Goal: Task Accomplishment & Management: Complete application form

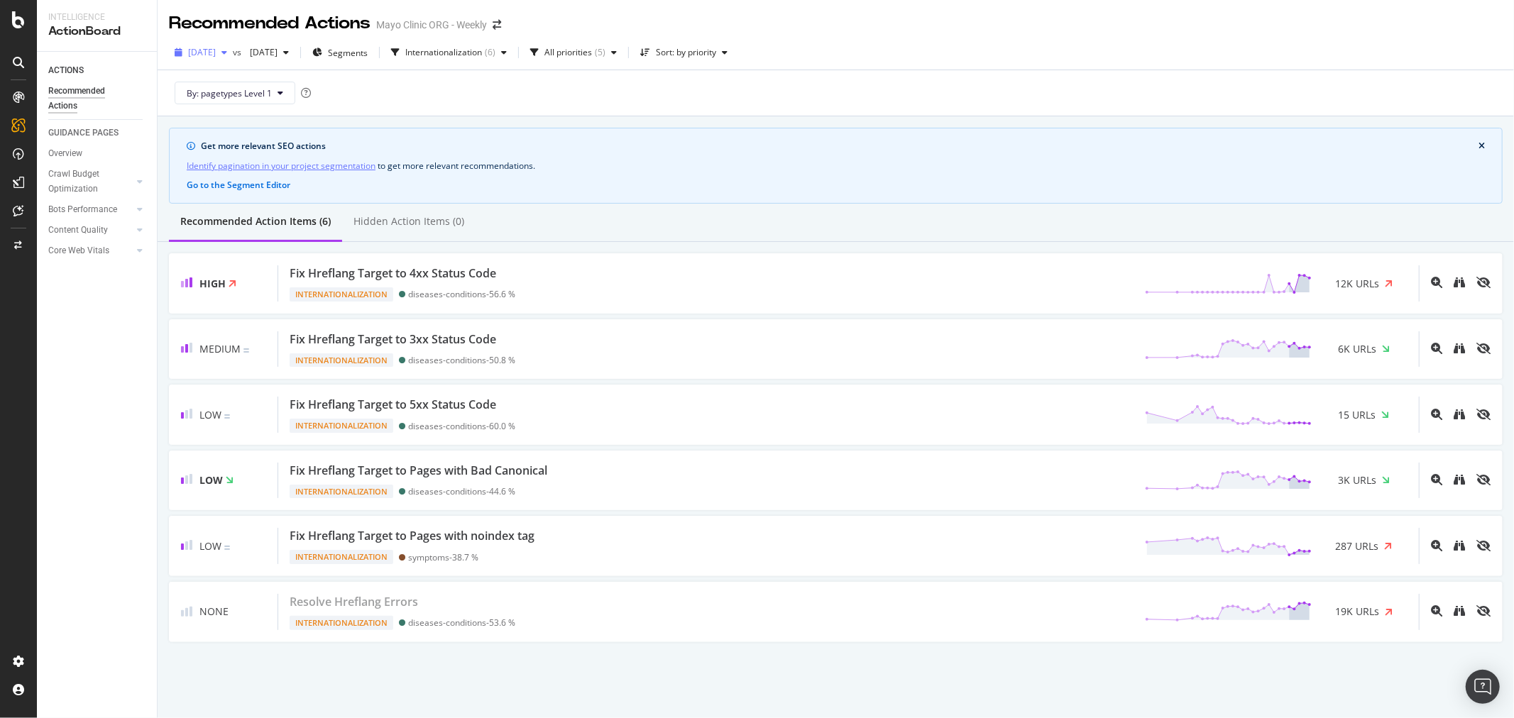
click at [216, 51] on span "[DATE]" at bounding box center [202, 52] width 28 height 12
click at [216, 51] on span "2025 Aug. 27th" at bounding box center [202, 52] width 28 height 12
click at [16, 30] on div at bounding box center [18, 359] width 37 height 718
click at [17, 22] on icon at bounding box center [18, 19] width 13 height 17
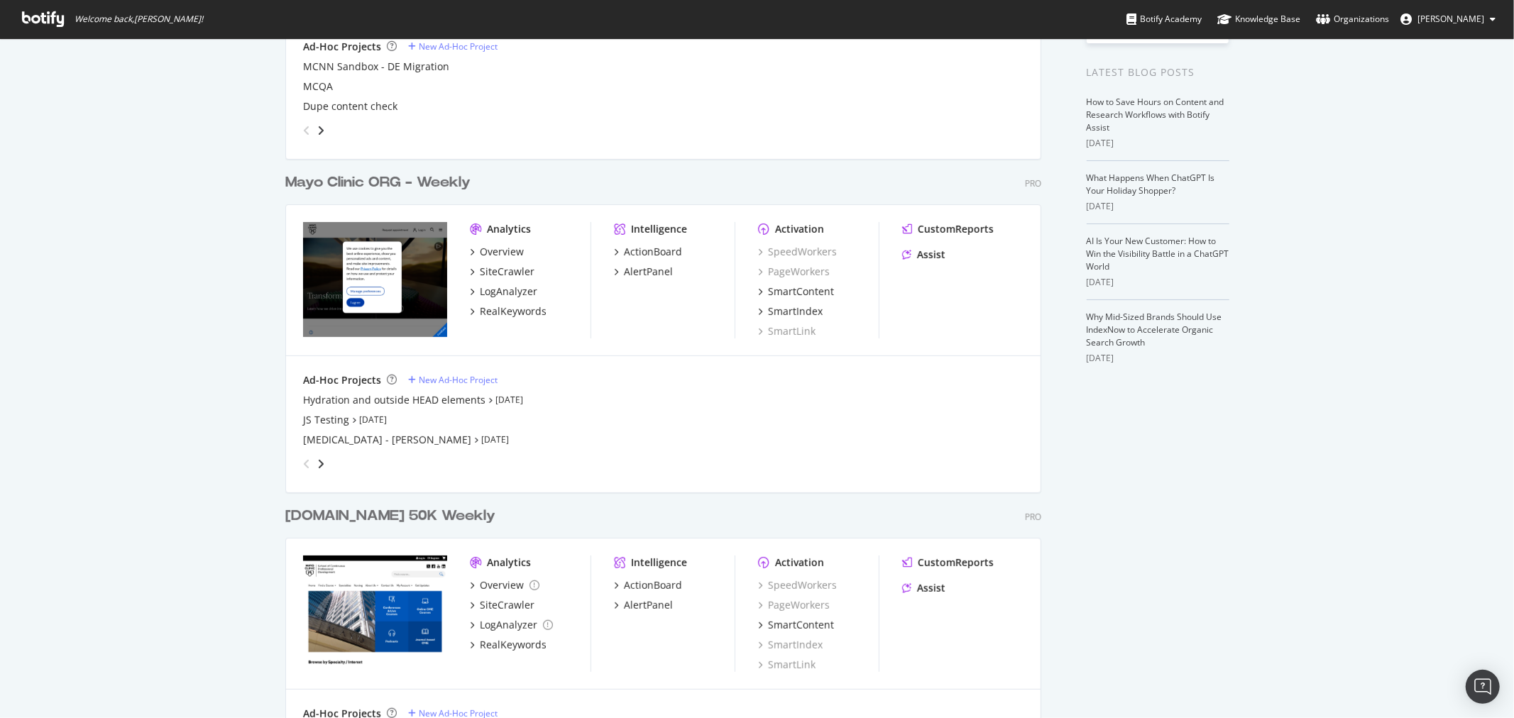
scroll to position [236, 0]
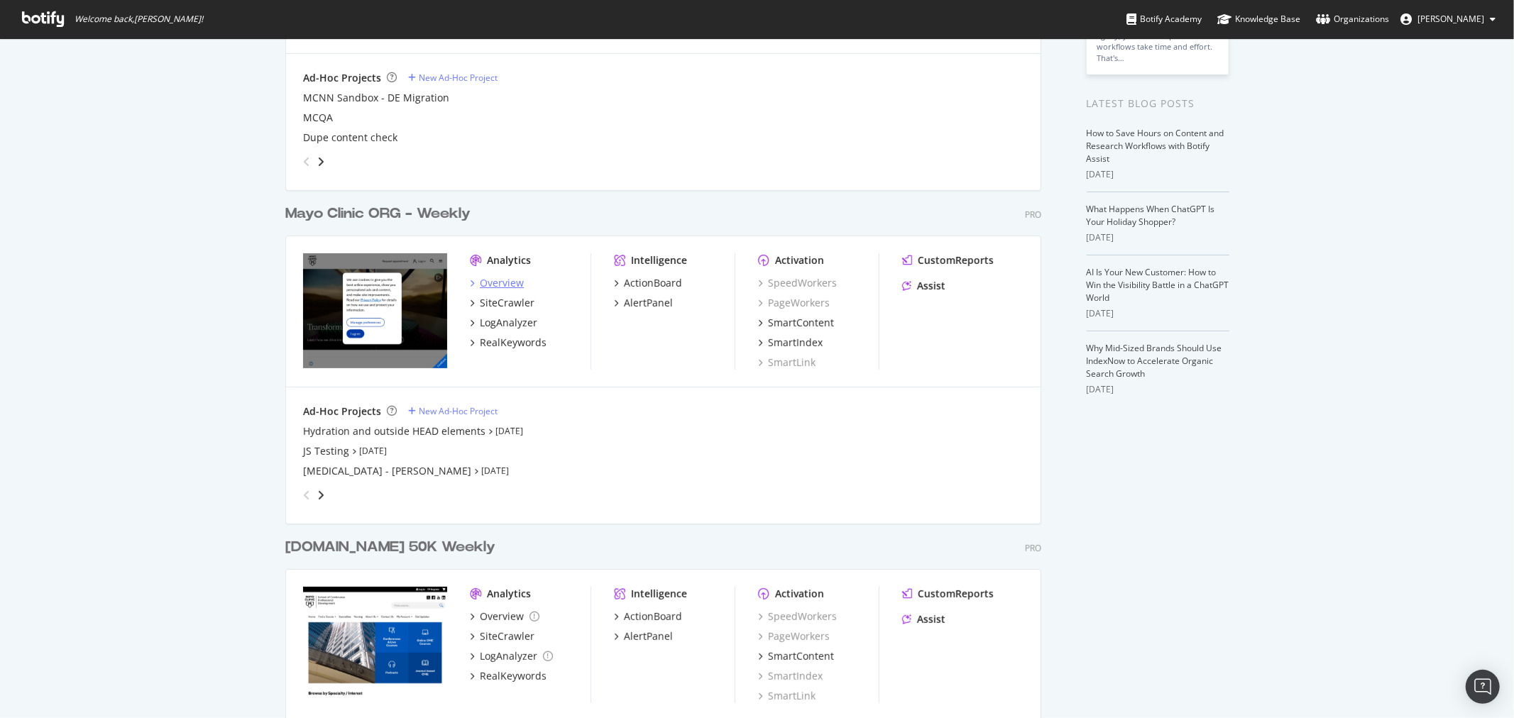
click at [502, 283] on div "Overview" at bounding box center [502, 283] width 44 height 14
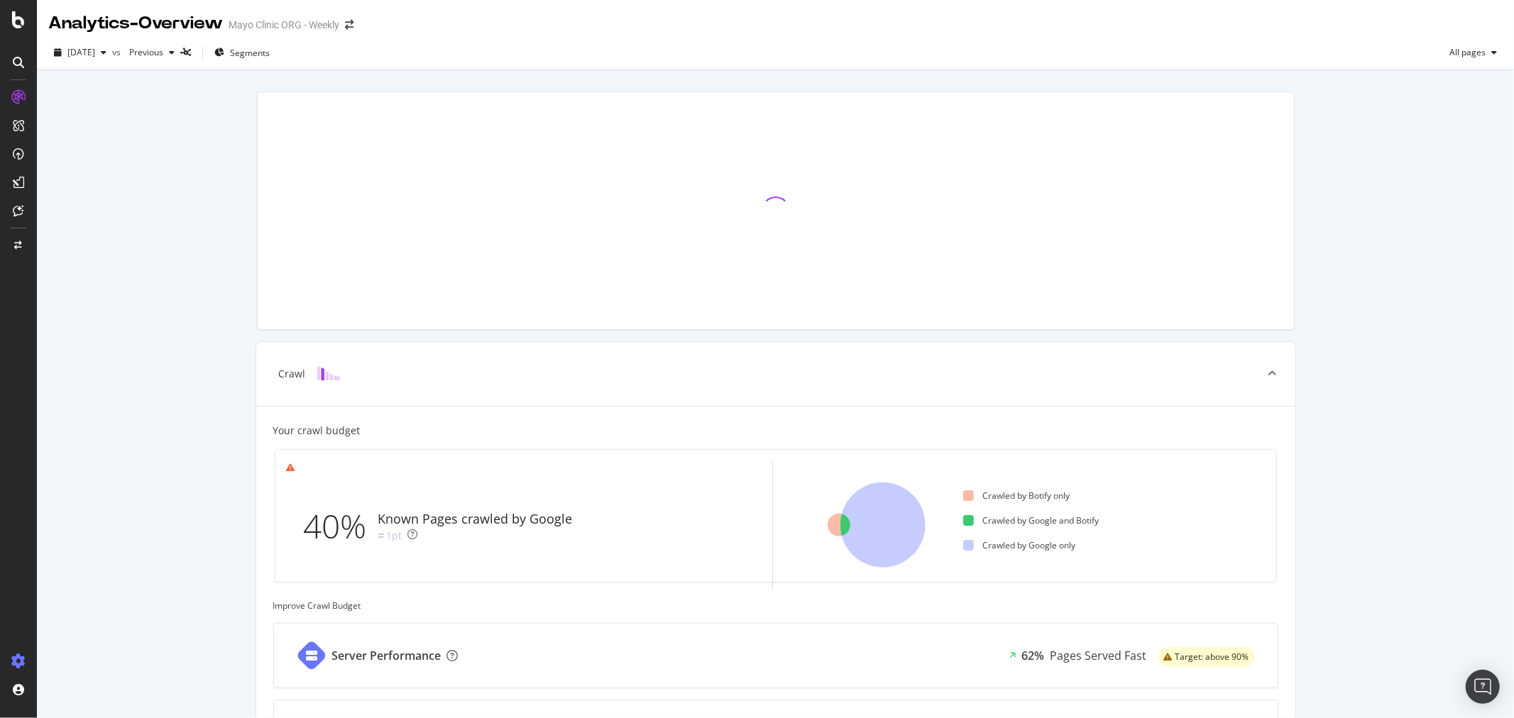
click at [17, 662] on icon at bounding box center [18, 662] width 14 height 14
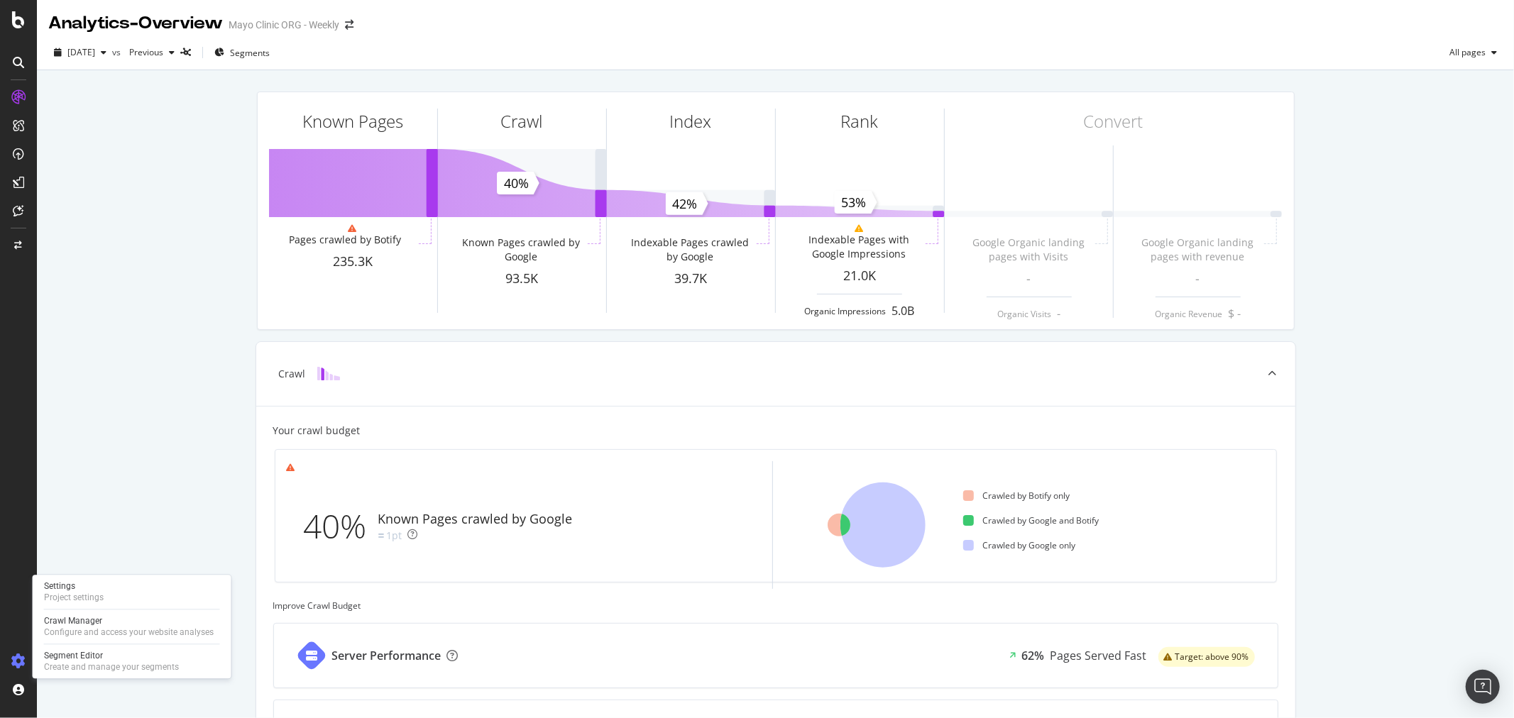
click at [21, 658] on icon at bounding box center [18, 662] width 14 height 14
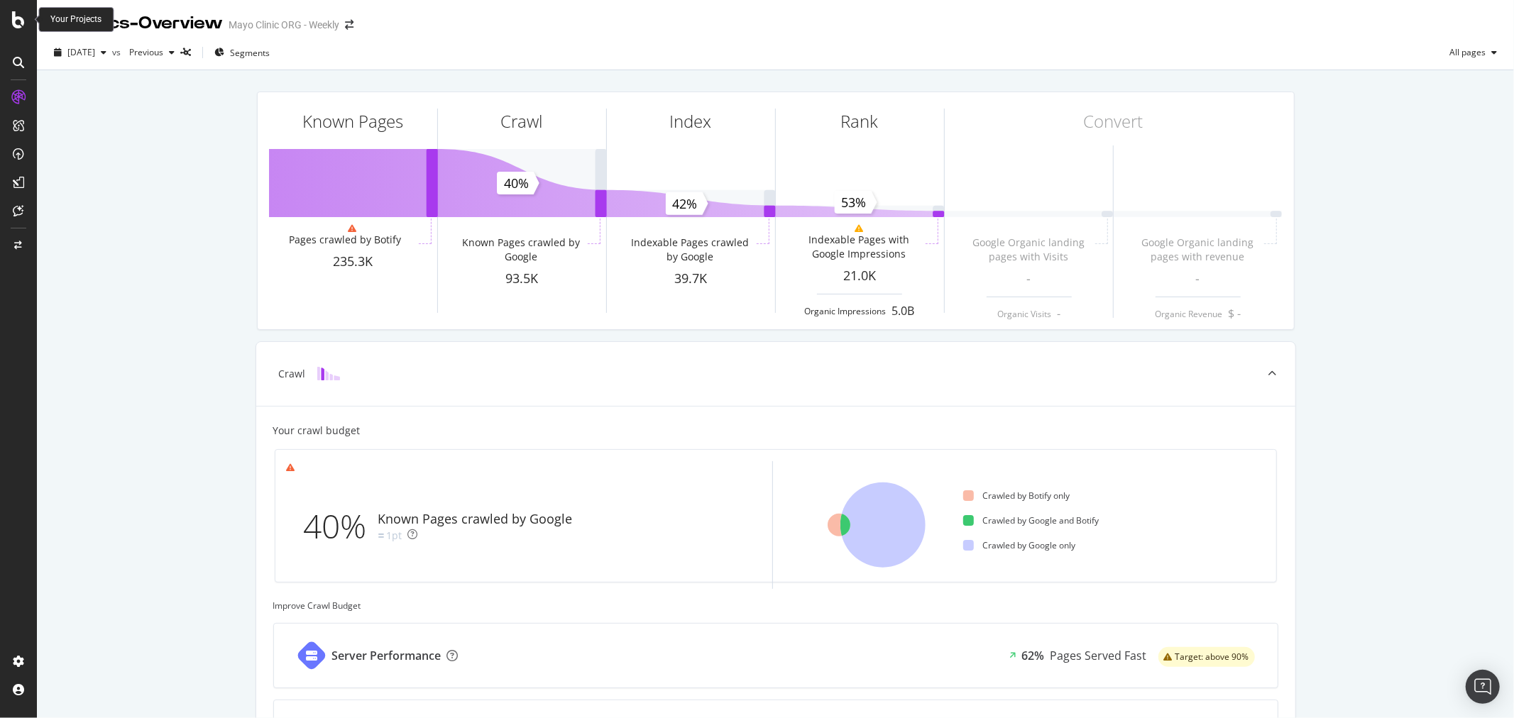
click at [25, 27] on div at bounding box center [18, 19] width 34 height 17
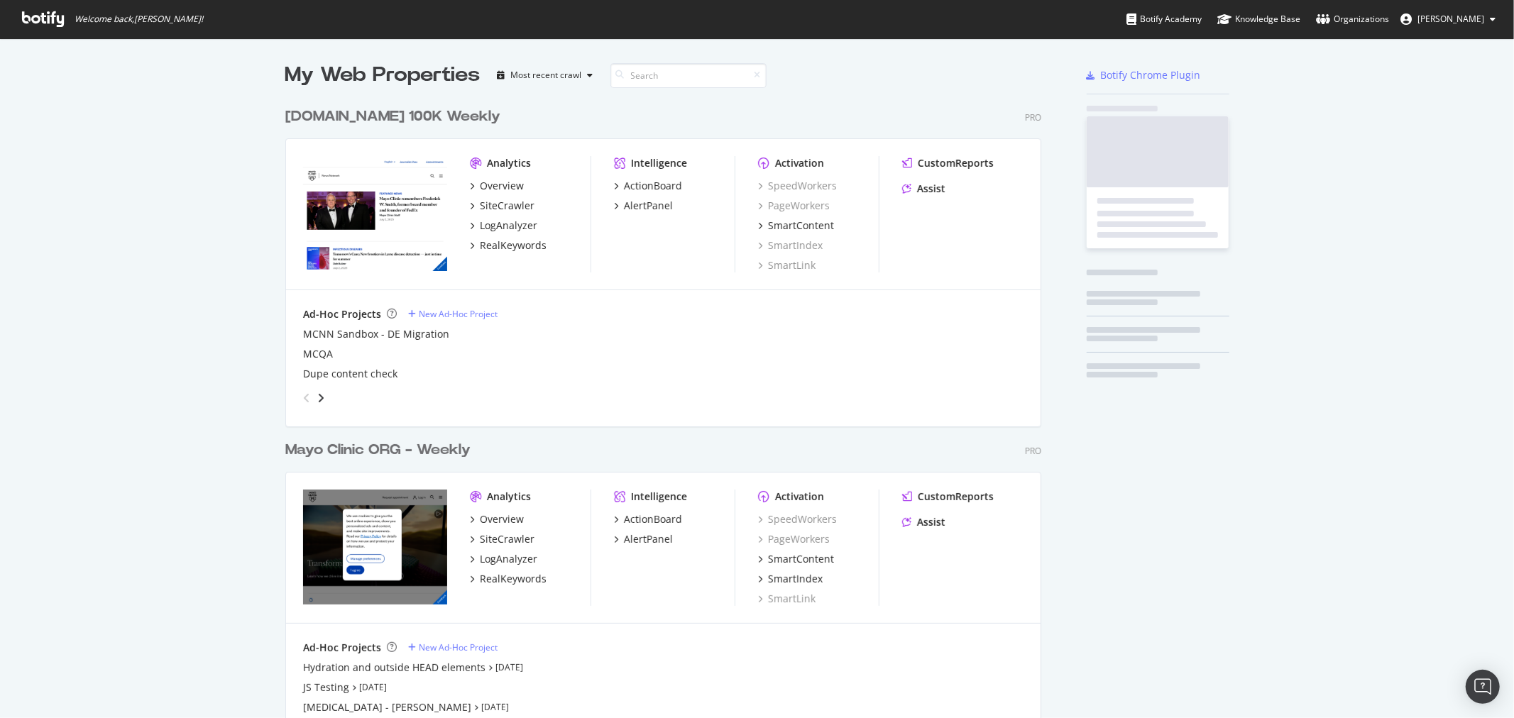
scroll to position [706, 1491]
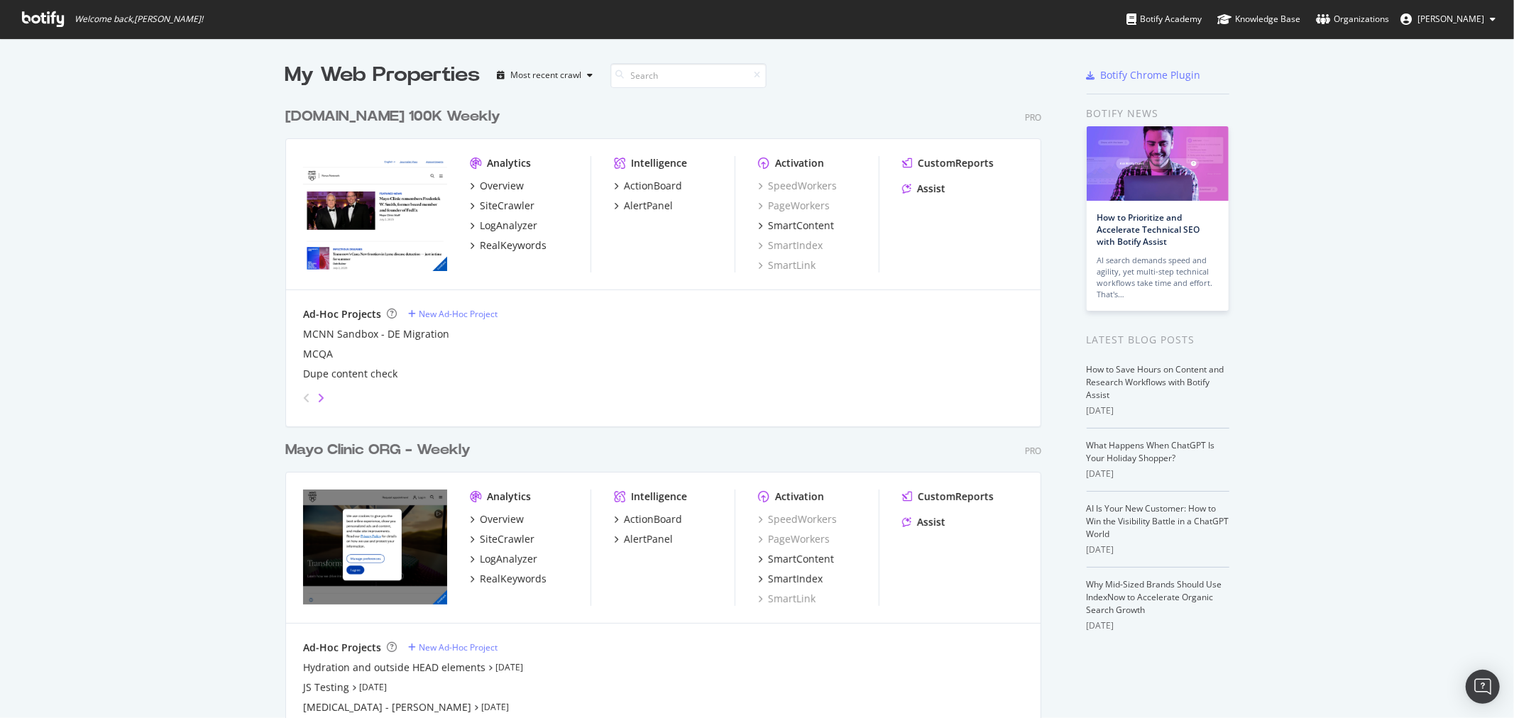
click at [317, 393] on icon "angle-right" at bounding box center [320, 398] width 7 height 11
click at [288, 394] on div "Ad-Hoc Projects New Ad-Hoc Project MCNN Sandbox" at bounding box center [663, 358] width 755 height 136
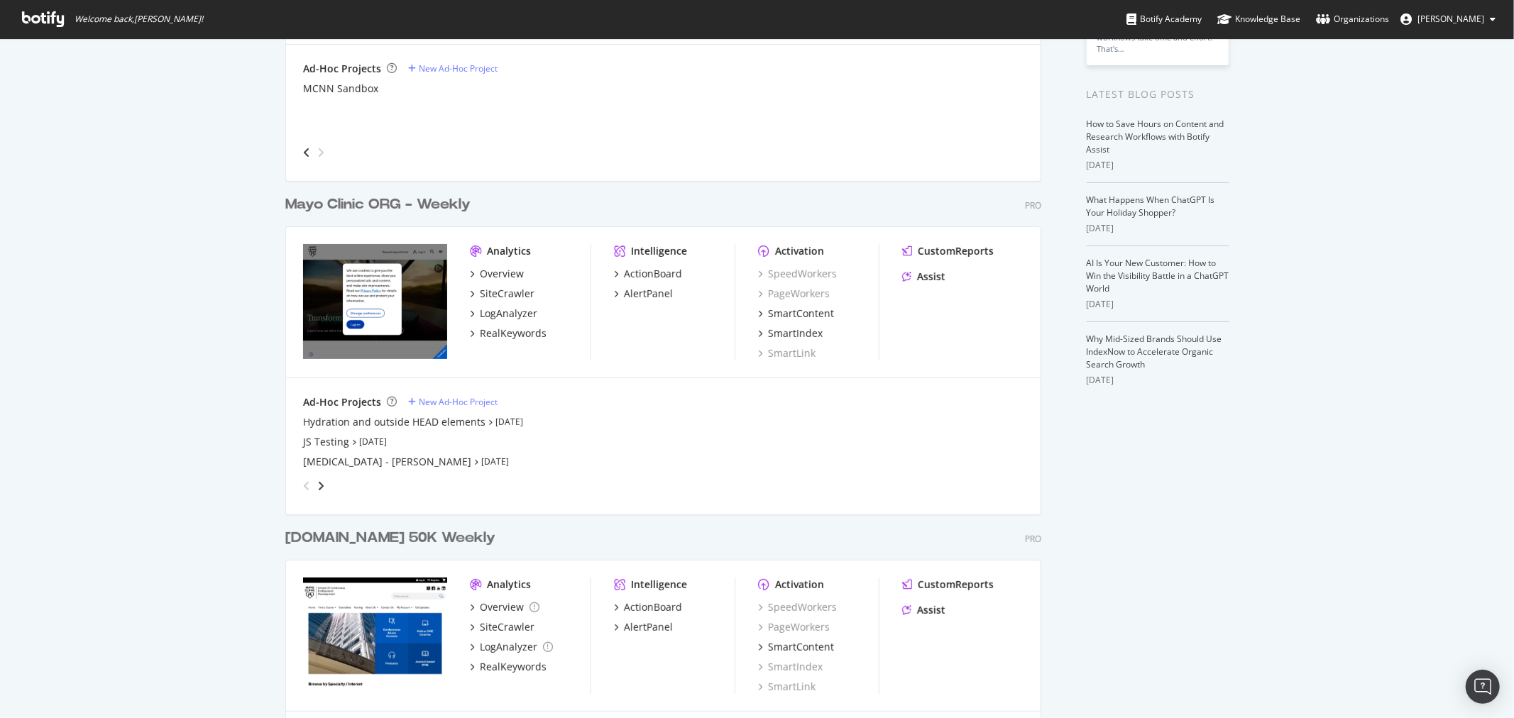
scroll to position [236, 0]
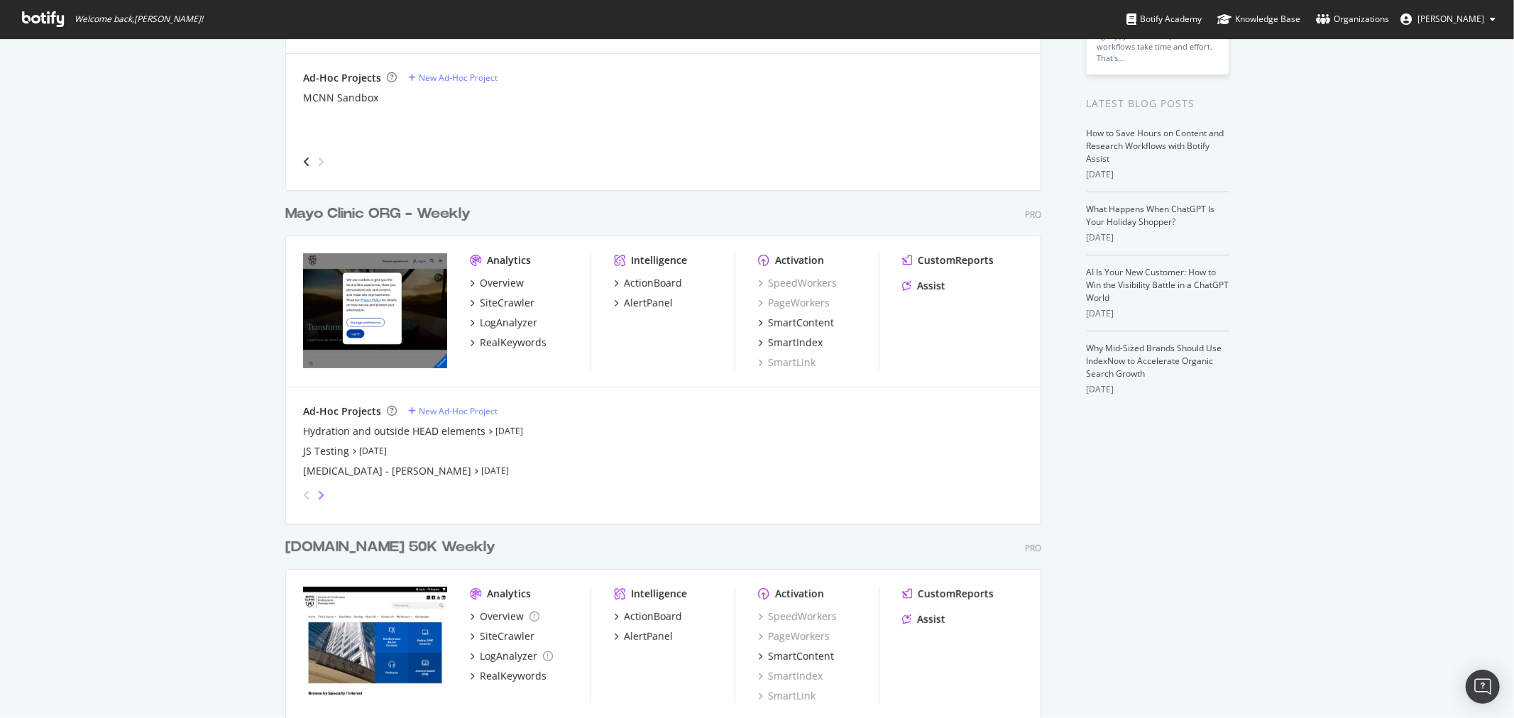
click at [317, 492] on icon "angle-right" at bounding box center [320, 495] width 7 height 11
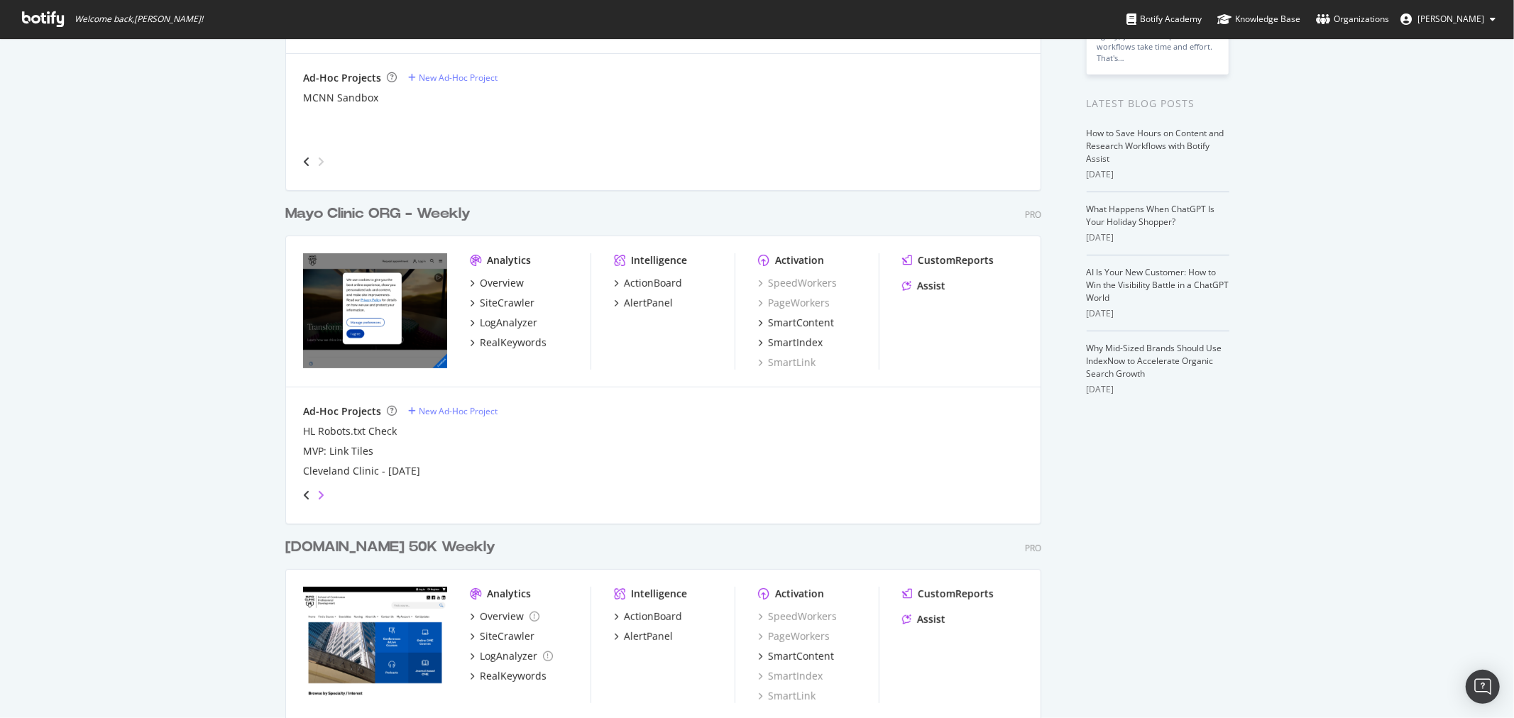
click at [317, 492] on icon "angle-right" at bounding box center [320, 495] width 7 height 11
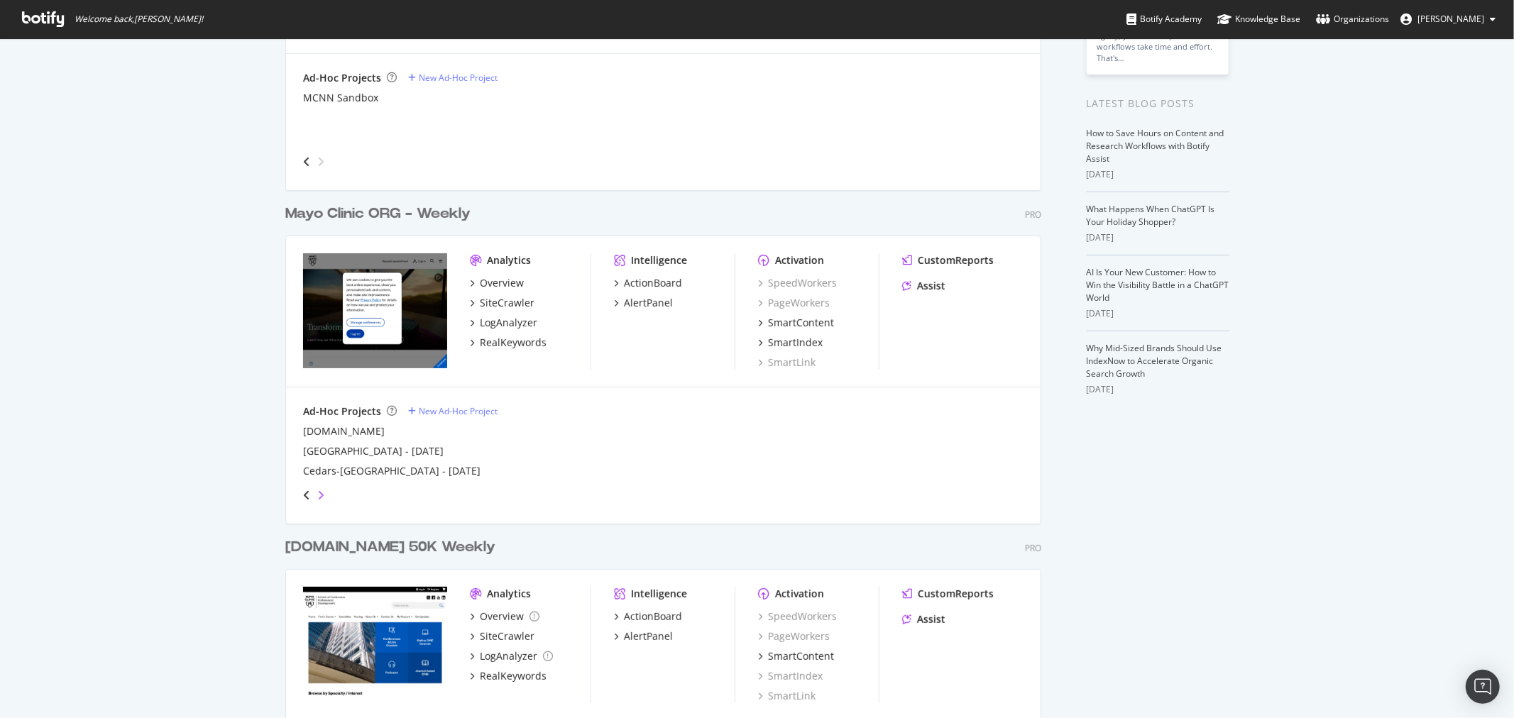
click at [317, 492] on icon "angle-right" at bounding box center [320, 495] width 7 height 11
click at [380, 201] on div "Mayo Clinic ORG - Weekly Pro Analytics Overview SiteCrawler LogAnalyzer RealKey…" at bounding box center [668, 354] width 767 height 334
click at [380, 208] on div "Mayo Clinic ORG - Weekly" at bounding box center [377, 214] width 185 height 21
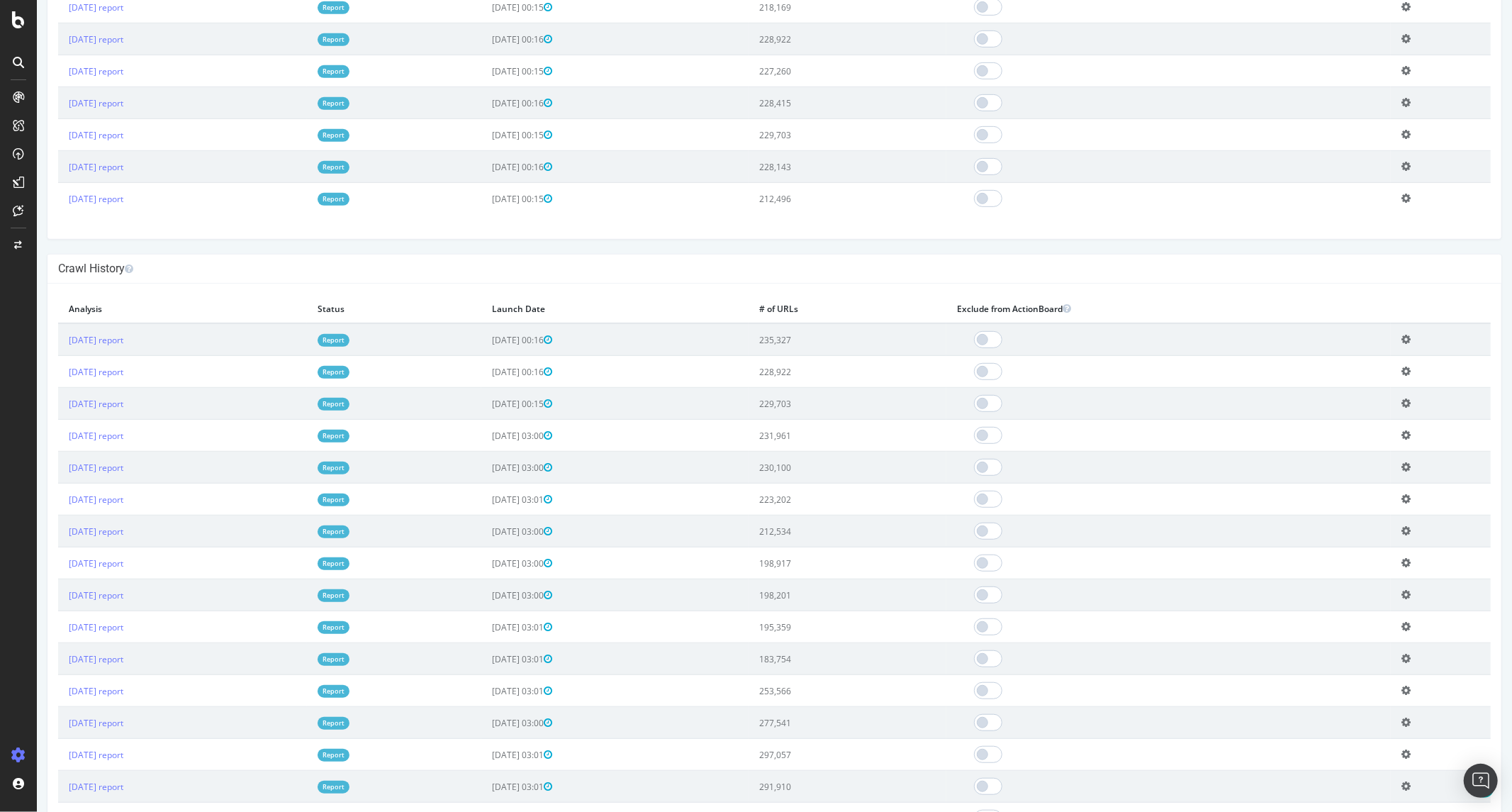
scroll to position [277, 0]
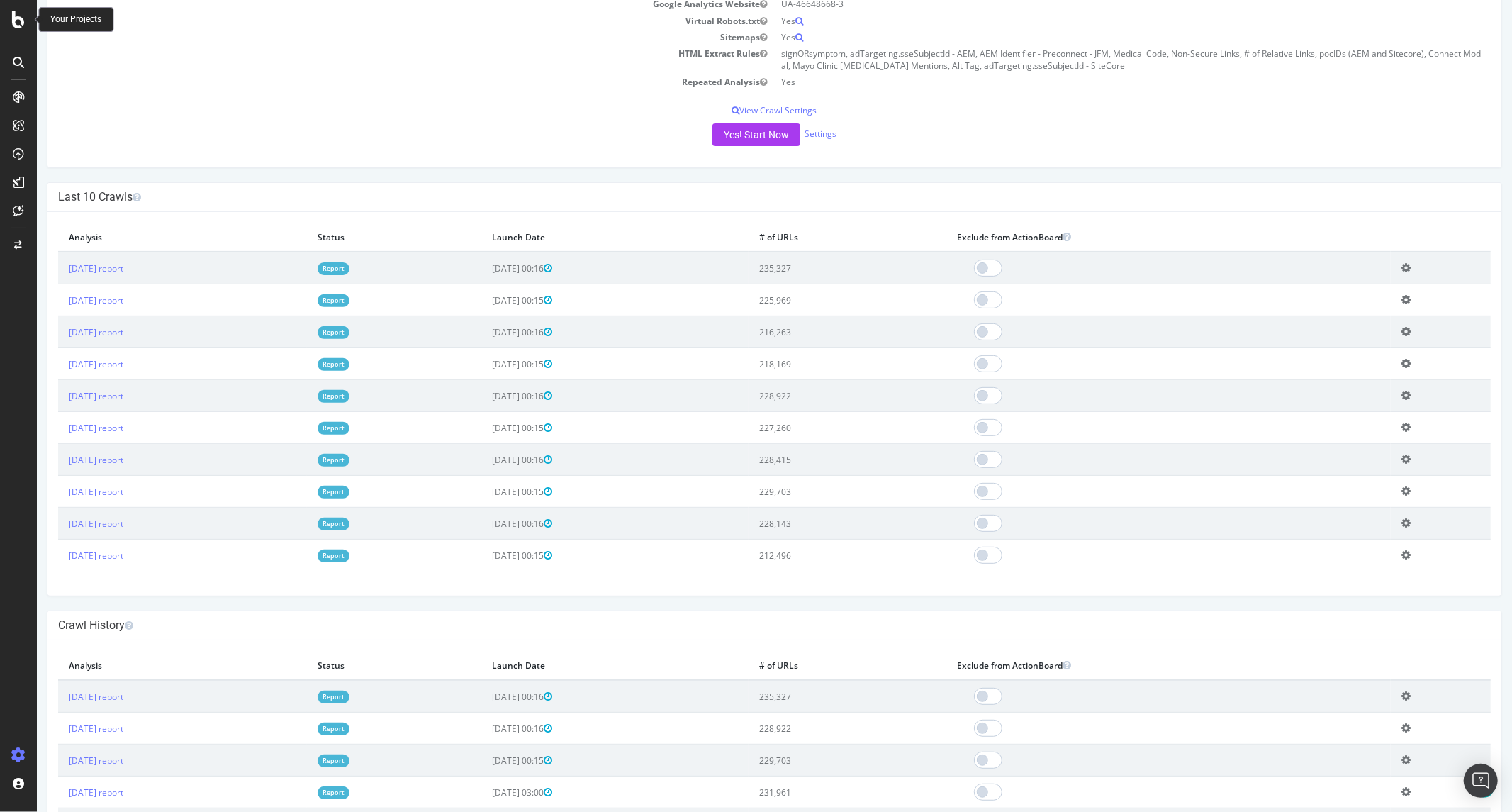
click at [23, 21] on icon at bounding box center [18, 19] width 13 height 17
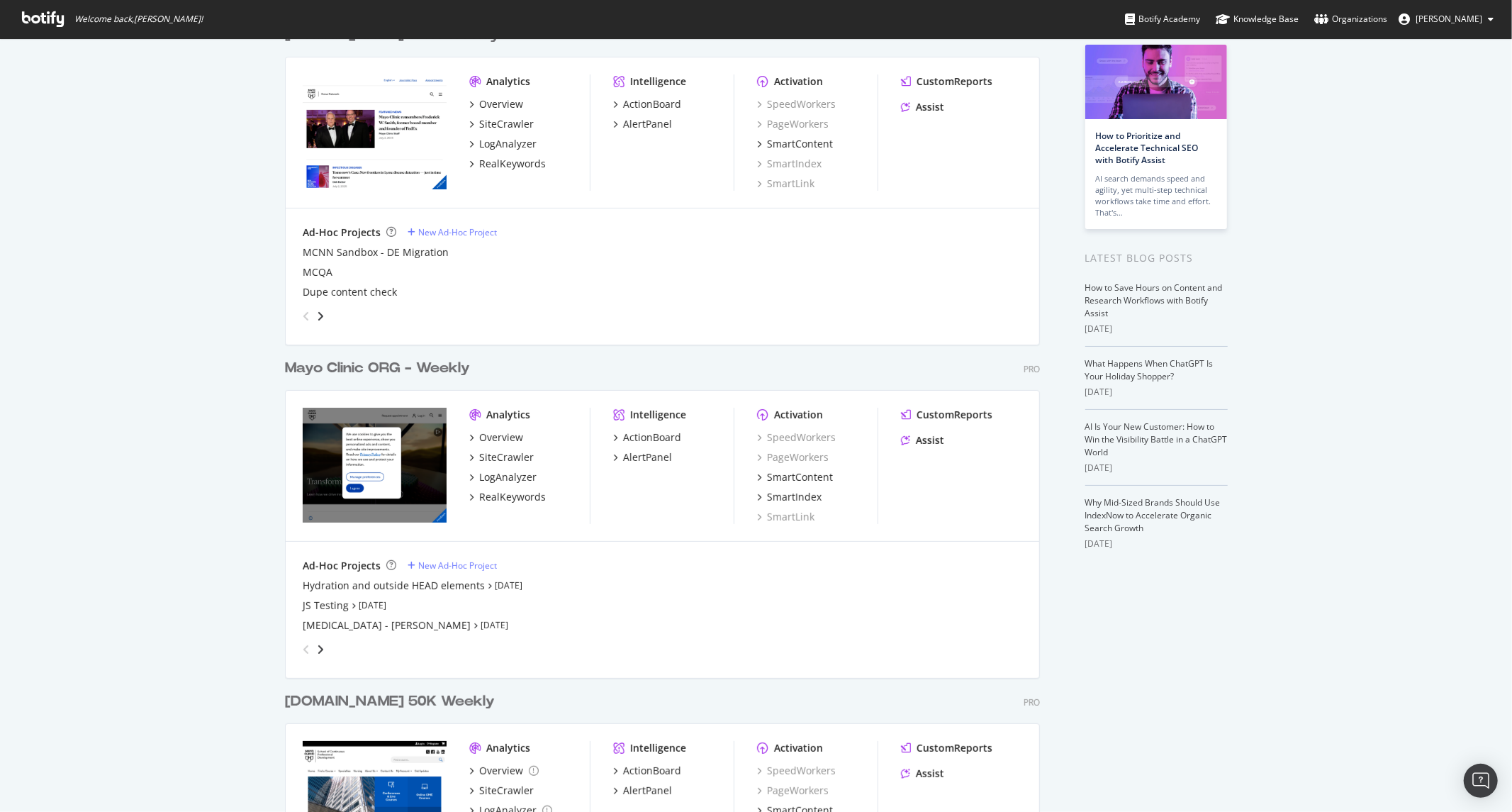
scroll to position [158, 0]
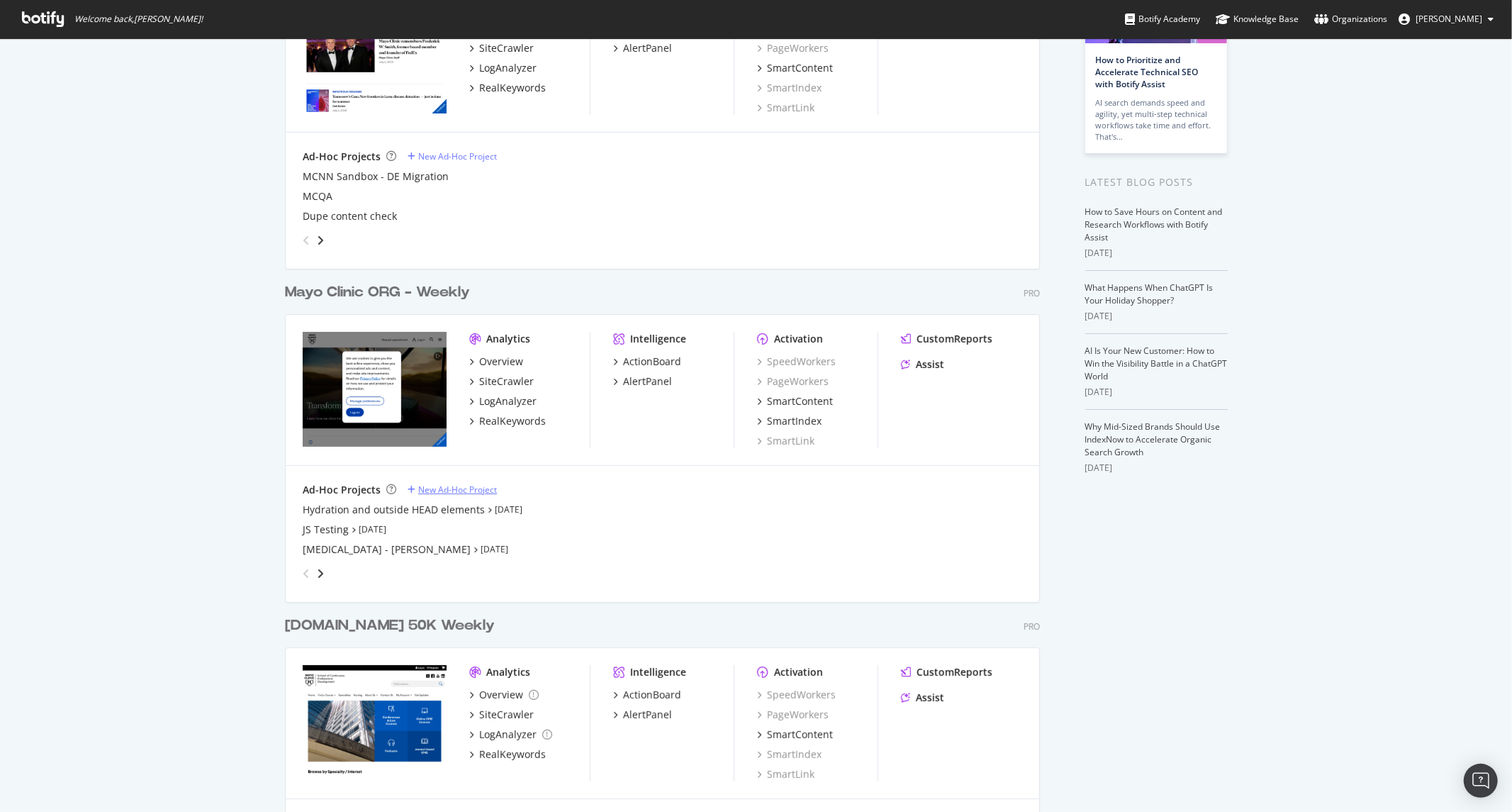
click at [439, 492] on div "New Ad-Hoc Project" at bounding box center [457, 489] width 79 height 12
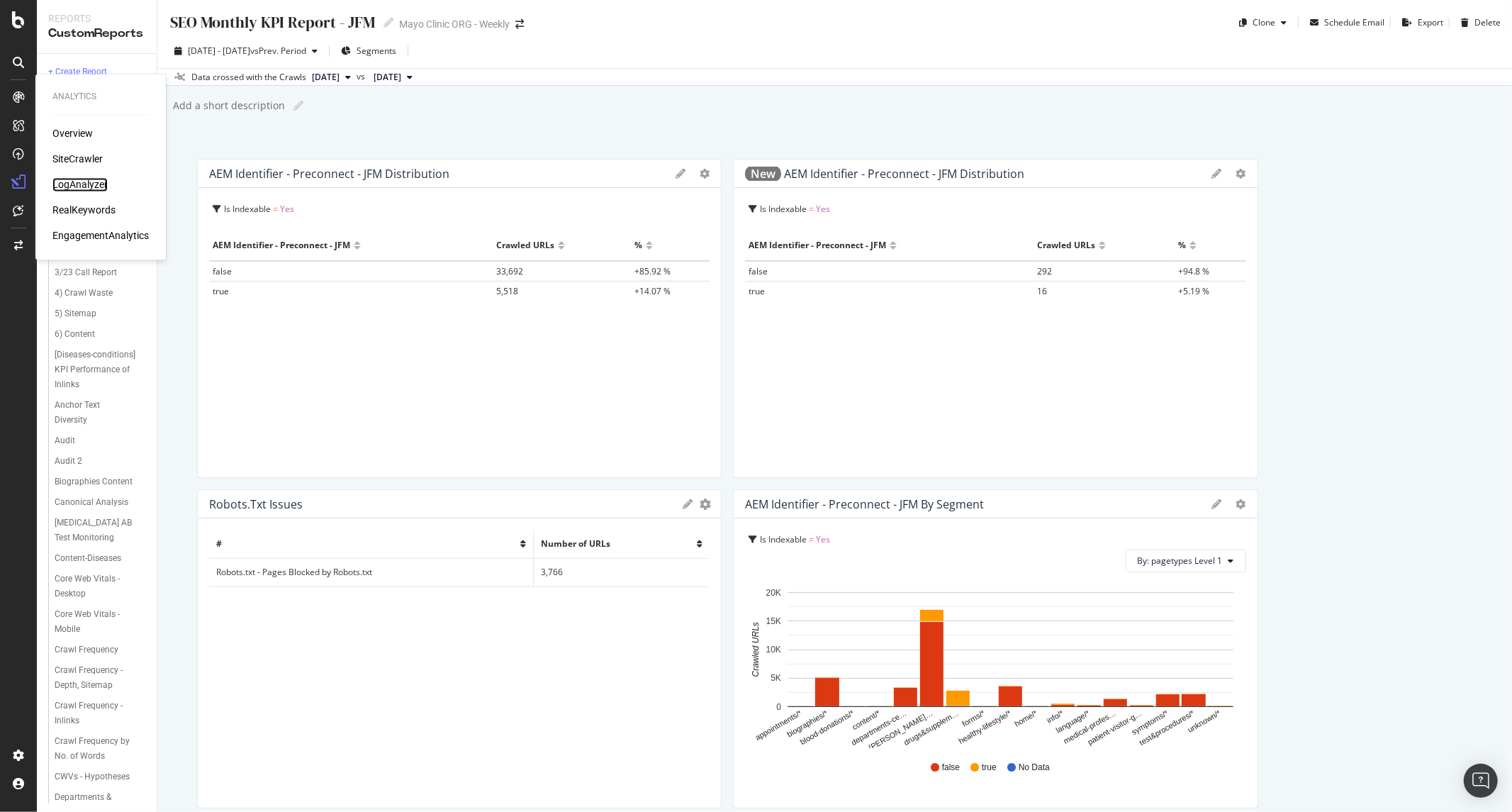
click at [72, 183] on div "LogAnalyzer" at bounding box center [80, 185] width 55 height 14
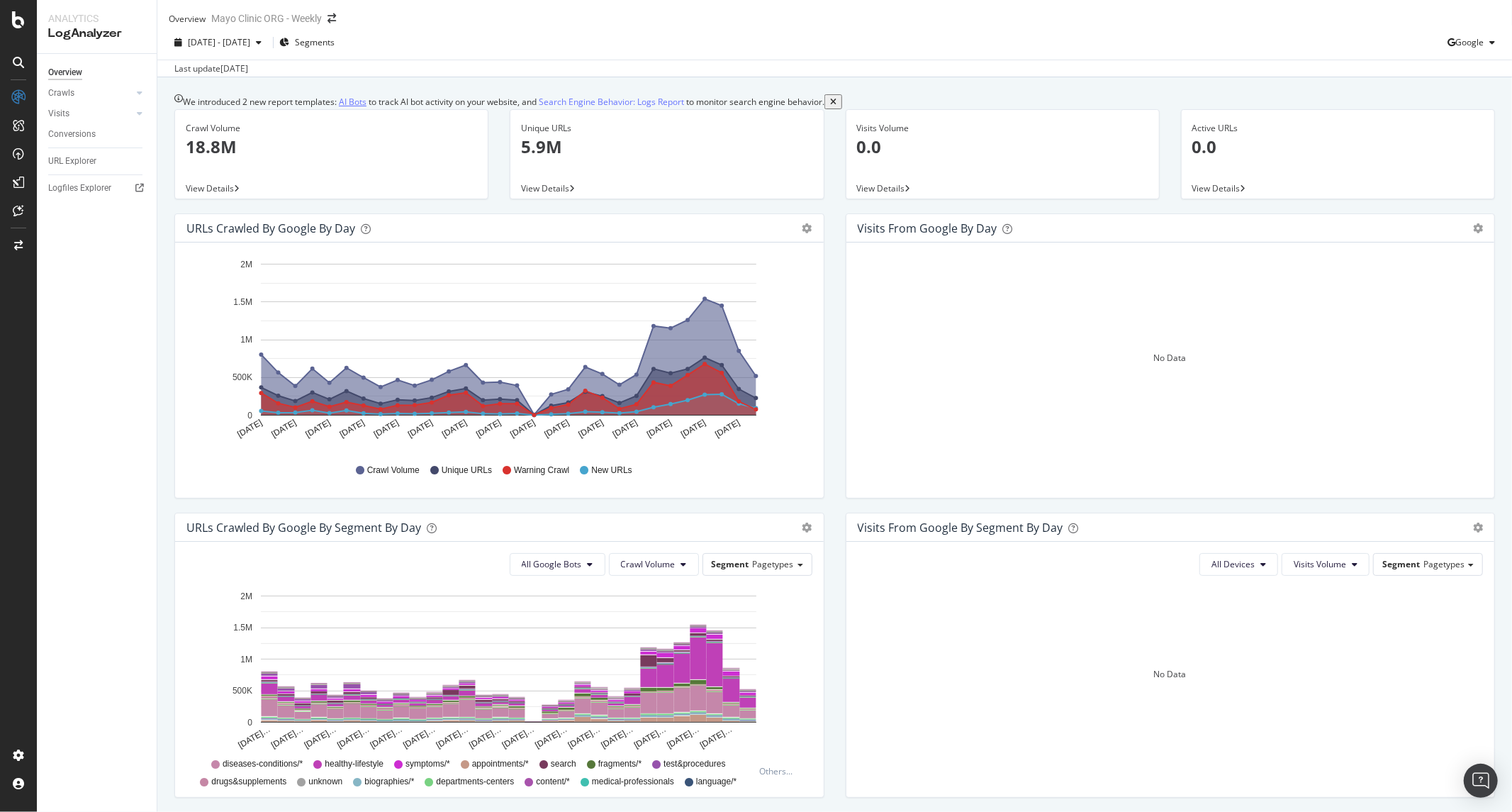
click at [367, 109] on link "AI Bots" at bounding box center [353, 101] width 28 height 15
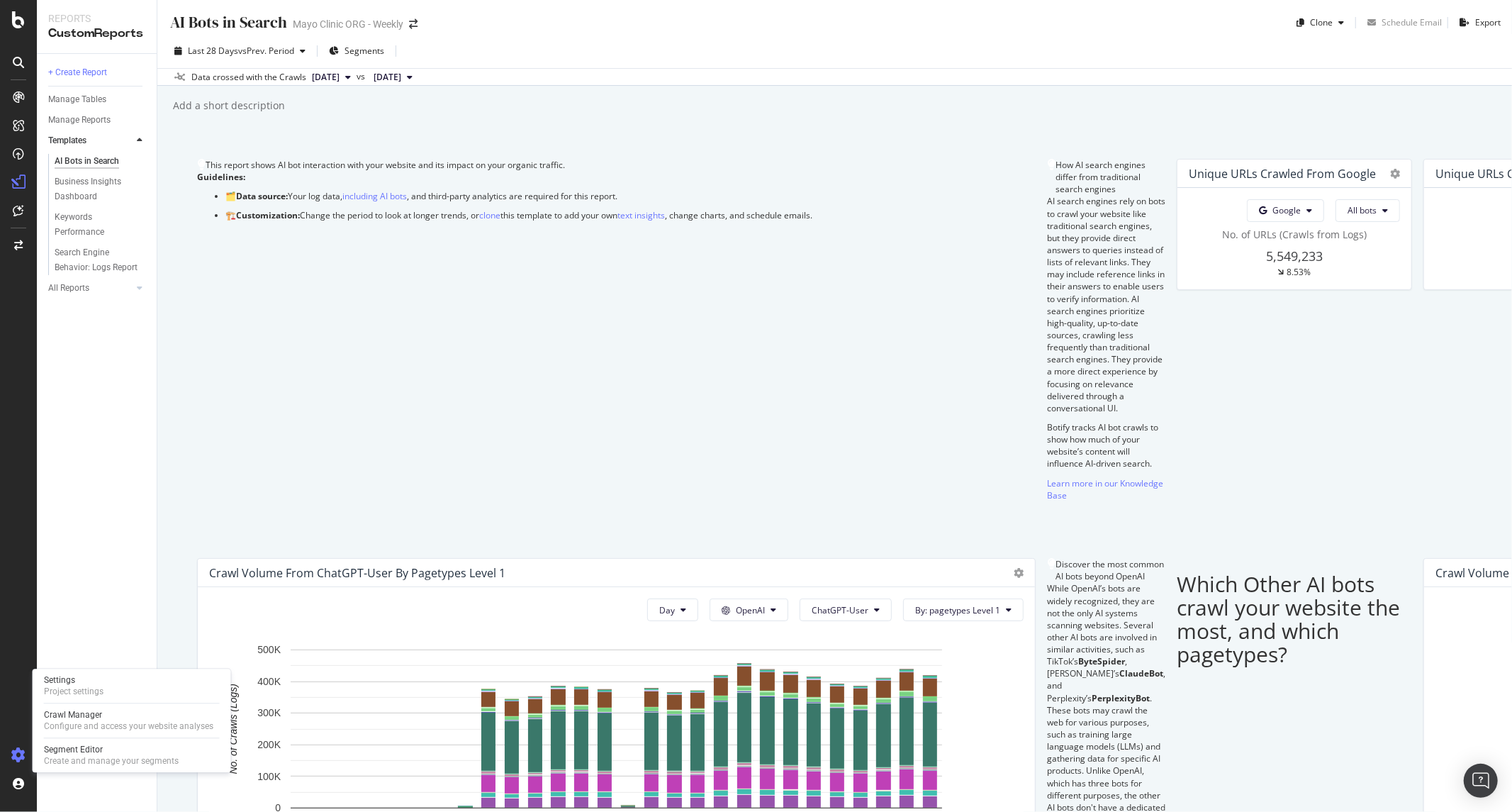
click at [22, 755] on icon at bounding box center [18, 755] width 14 height 14
click at [119, 686] on div "Settings Project settings" at bounding box center [131, 686] width 187 height 26
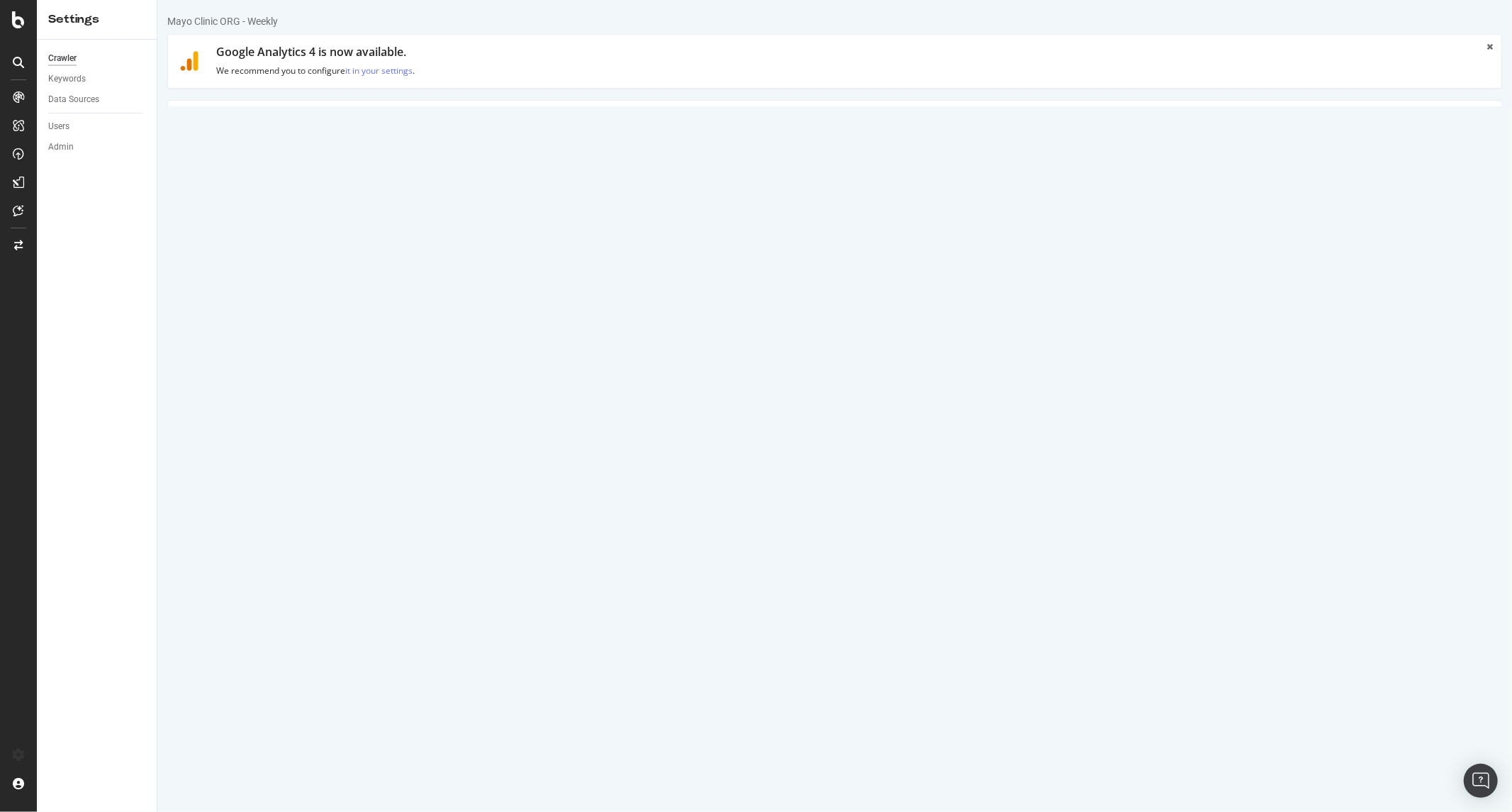
drag, startPoint x: 579, startPoint y: 256, endPoint x: 344, endPoint y: 253, distance: 235.0
click at [344, 253] on div "Start URLs https://www.mayoclinic.org/" at bounding box center [834, 262] width 1333 height 46
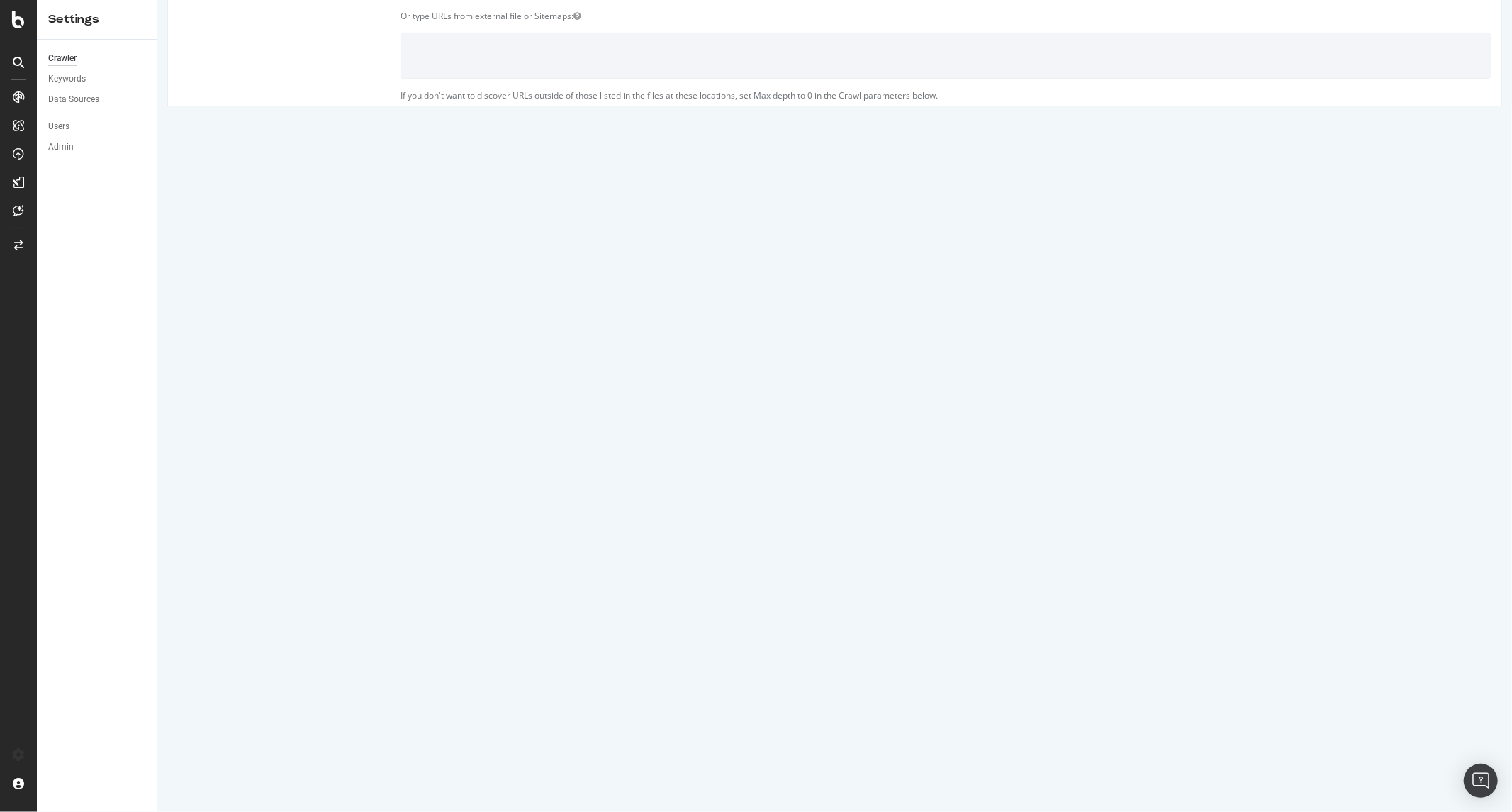
scroll to position [387, 0]
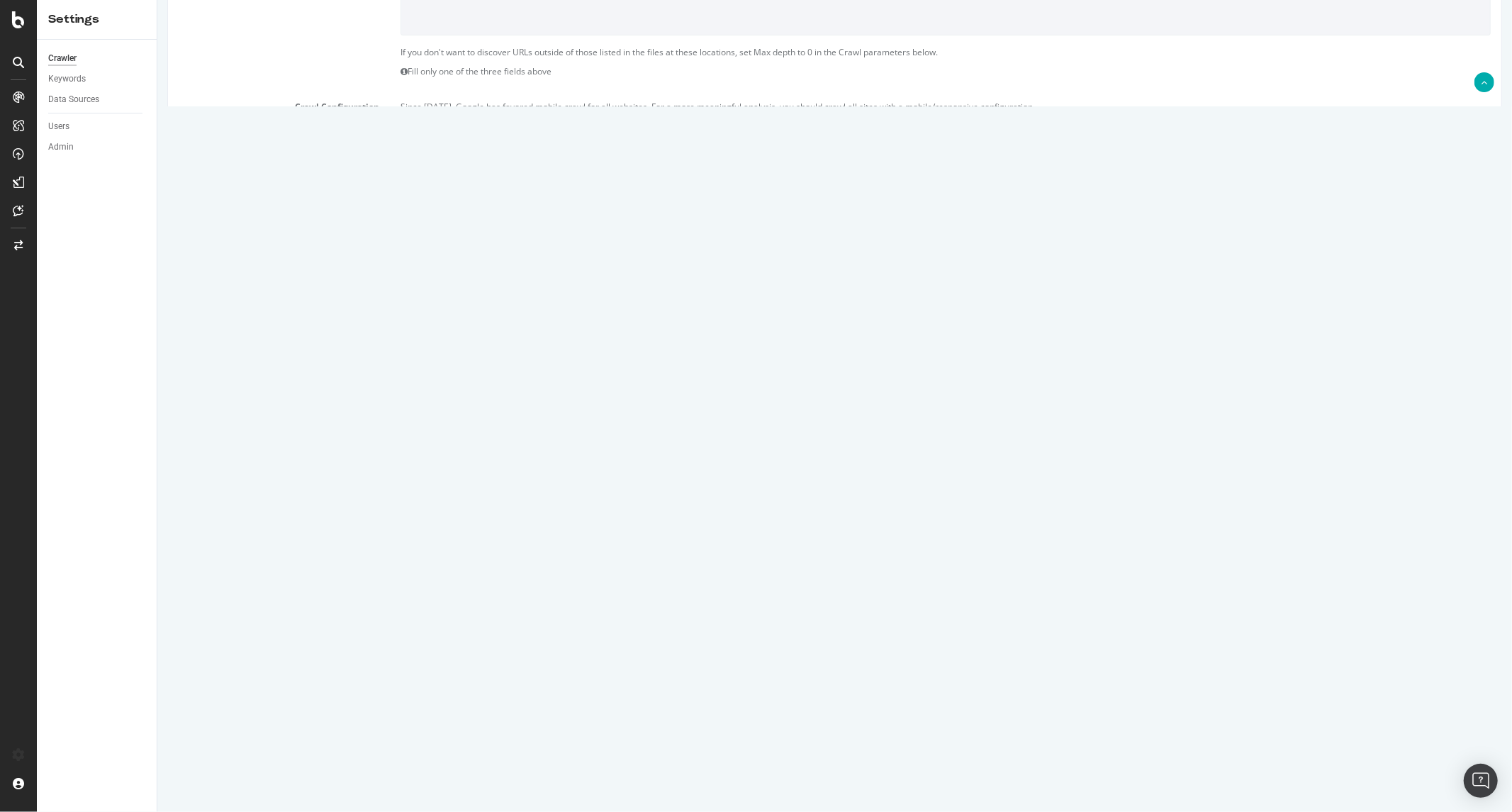
drag, startPoint x: 463, startPoint y: 475, endPoint x: 360, endPoint y: 475, distance: 103.0
click at [360, 475] on div "Max # of Analysed URLs 1100000" at bounding box center [834, 477] width 1333 height 24
click at [994, 469] on div "Max # of Analysed URLs 1100000" at bounding box center [834, 477] width 1333 height 24
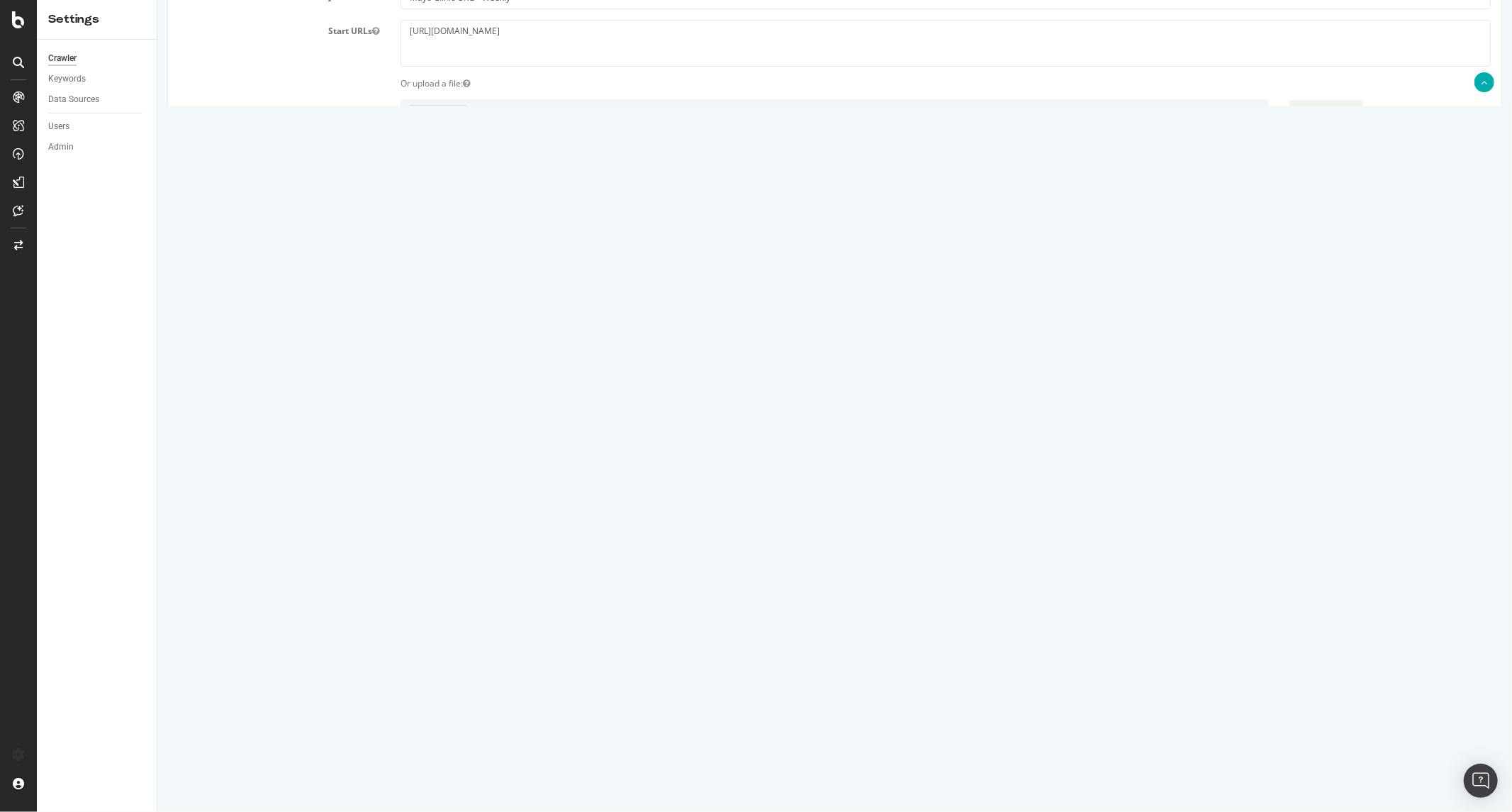
scroll to position [0, 0]
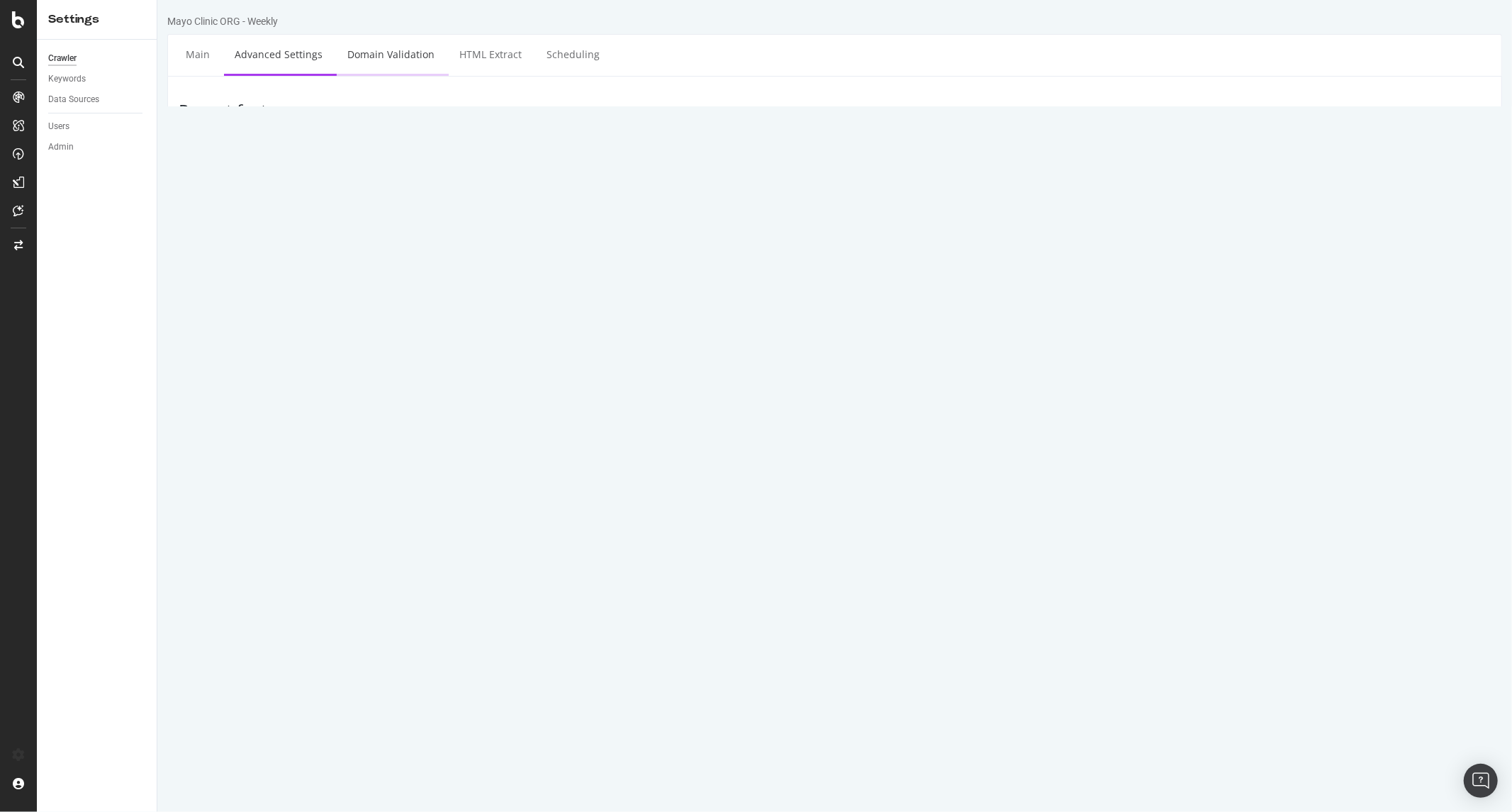
click at [352, 44] on link "Domain Validation" at bounding box center [389, 54] width 109 height 39
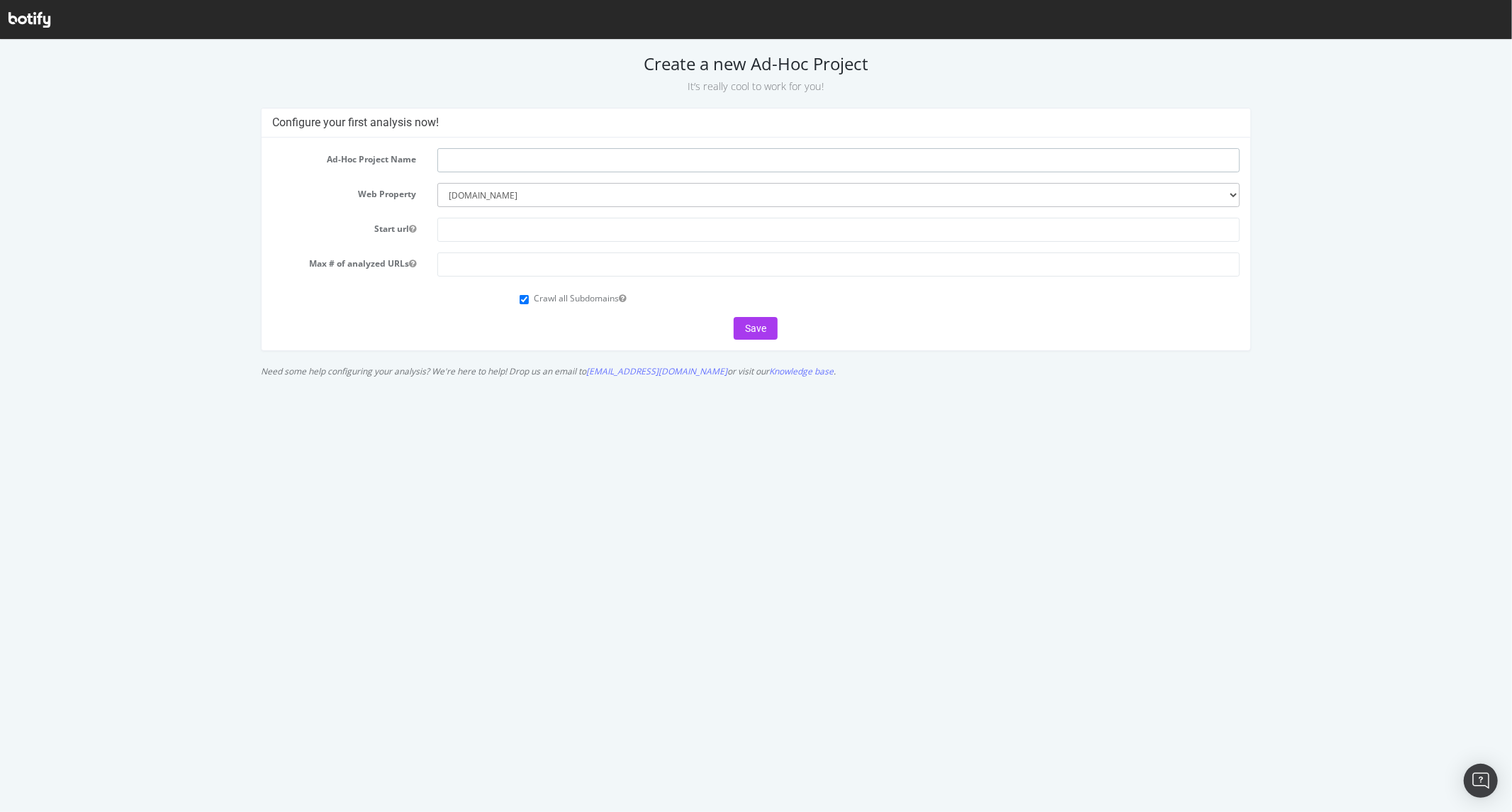
click at [523, 153] on input "text" at bounding box center [839, 160] width 803 height 24
click at [447, 199] on select "--------- mayoclinic.org mayo.edu ce.mayo.edu college.mayo.edu connect.mayoclin…" at bounding box center [839, 194] width 803 height 24
drag, startPoint x: 375, startPoint y: 218, endPoint x: 383, endPoint y: 217, distance: 8.1
click at [375, 218] on label "Start url" at bounding box center [344, 225] width 165 height 17
click at [409, 222] on button "Start url" at bounding box center [412, 228] width 7 height 12
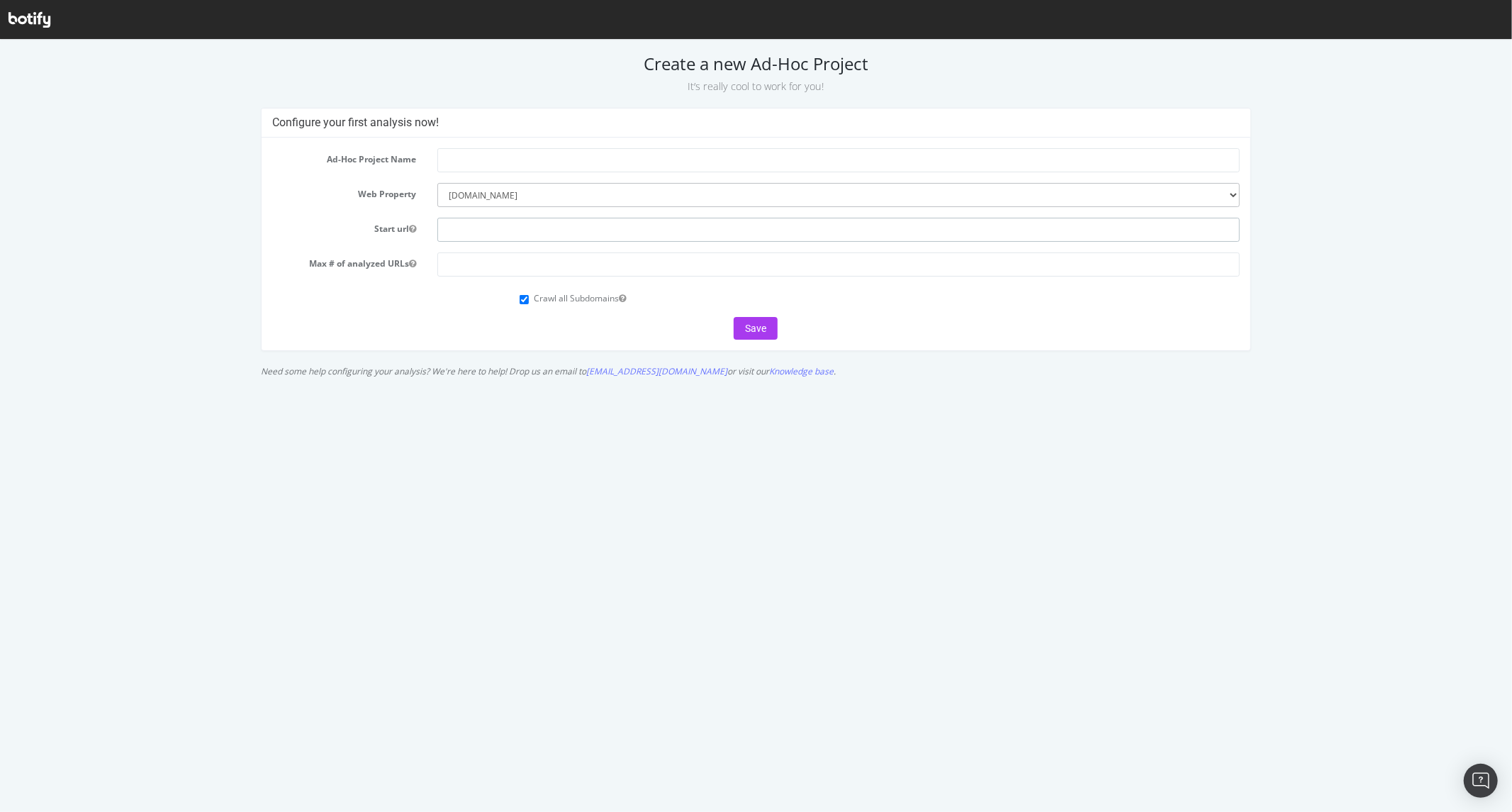
click at [445, 223] on input "text" at bounding box center [839, 229] width 803 height 24
click at [436, 266] on div at bounding box center [838, 264] width 824 height 24
click at [452, 260] on input "number" at bounding box center [839, 264] width 803 height 24
click at [567, 238] on input "text" at bounding box center [839, 229] width 803 height 24
paste input "[URL][DOMAIN_NAME]"
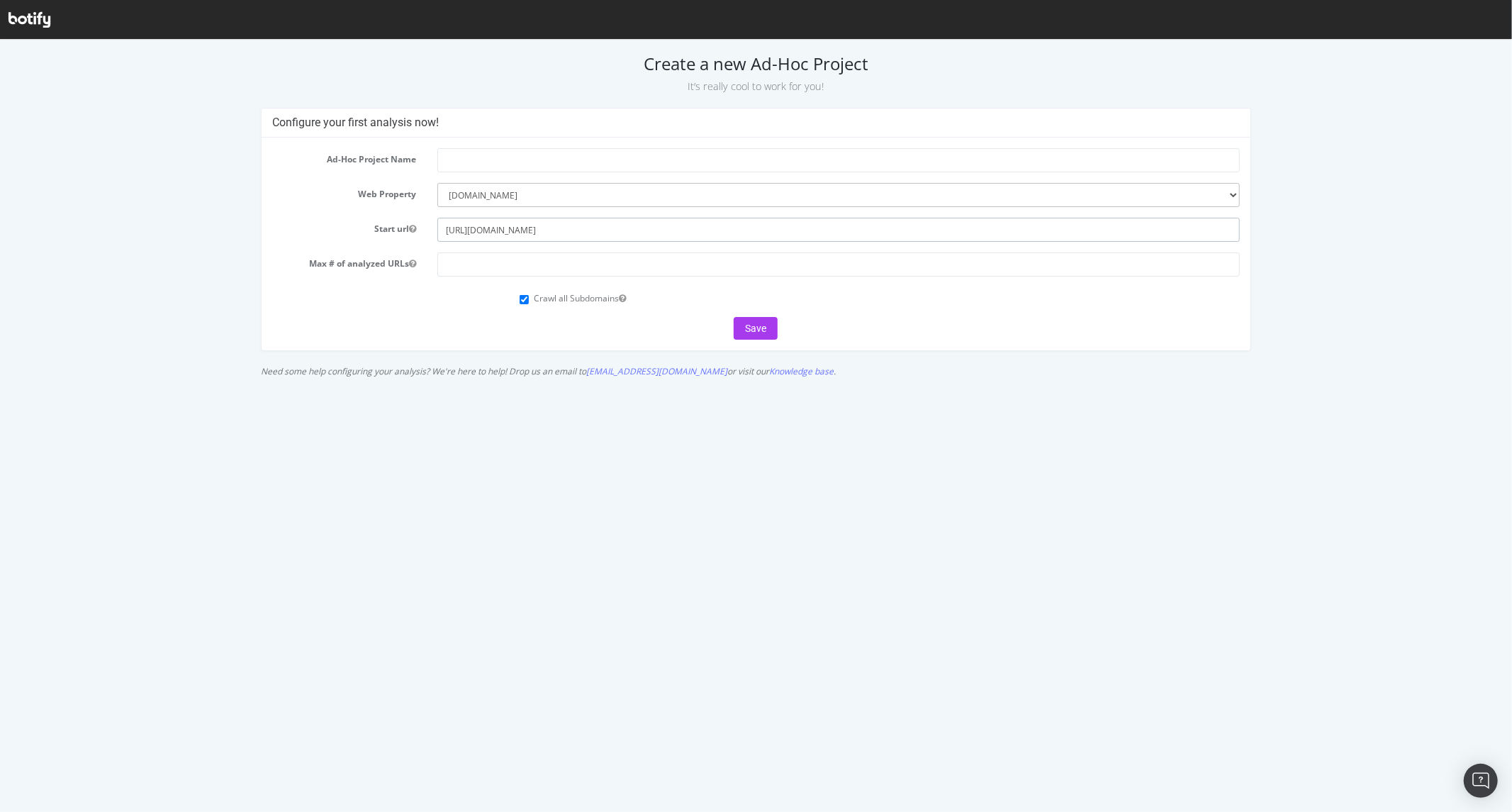
type input "[URL][DOMAIN_NAME]"
click at [579, 157] on input "text" at bounding box center [839, 160] width 803 height 24
type input "Testing for 403s"
click at [539, 261] on input "number" at bounding box center [839, 264] width 803 height 24
paste input "1100000"
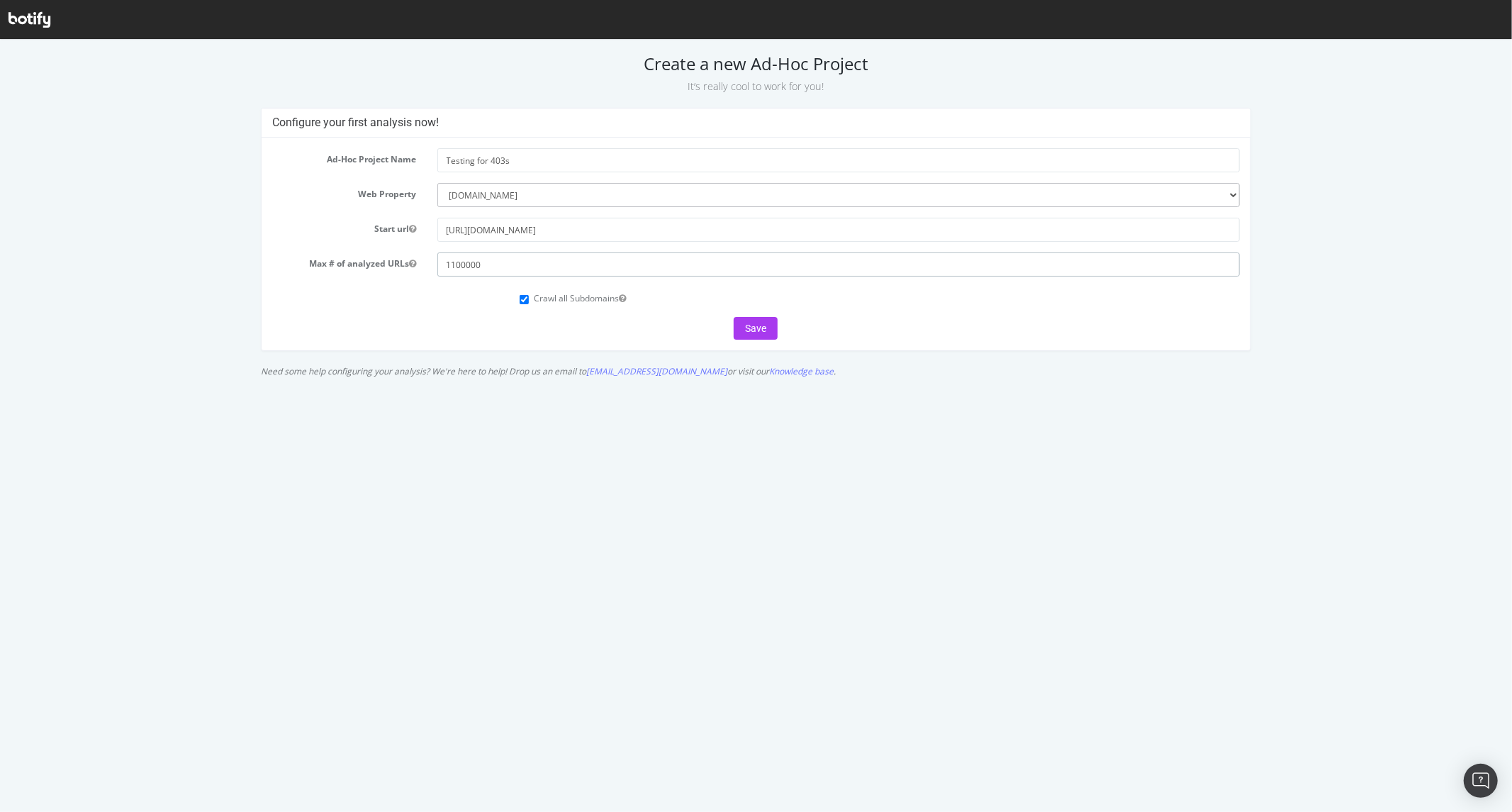
type input "1100000"
click at [609, 297] on label "Crawl all Subdomains" at bounding box center [580, 298] width 92 height 12
click at [529, 297] on input "Crawl all Subdomains" at bounding box center [523, 299] width 9 height 9
checkbox input "false"
click at [622, 297] on icon "button" at bounding box center [622, 298] width 7 height 9
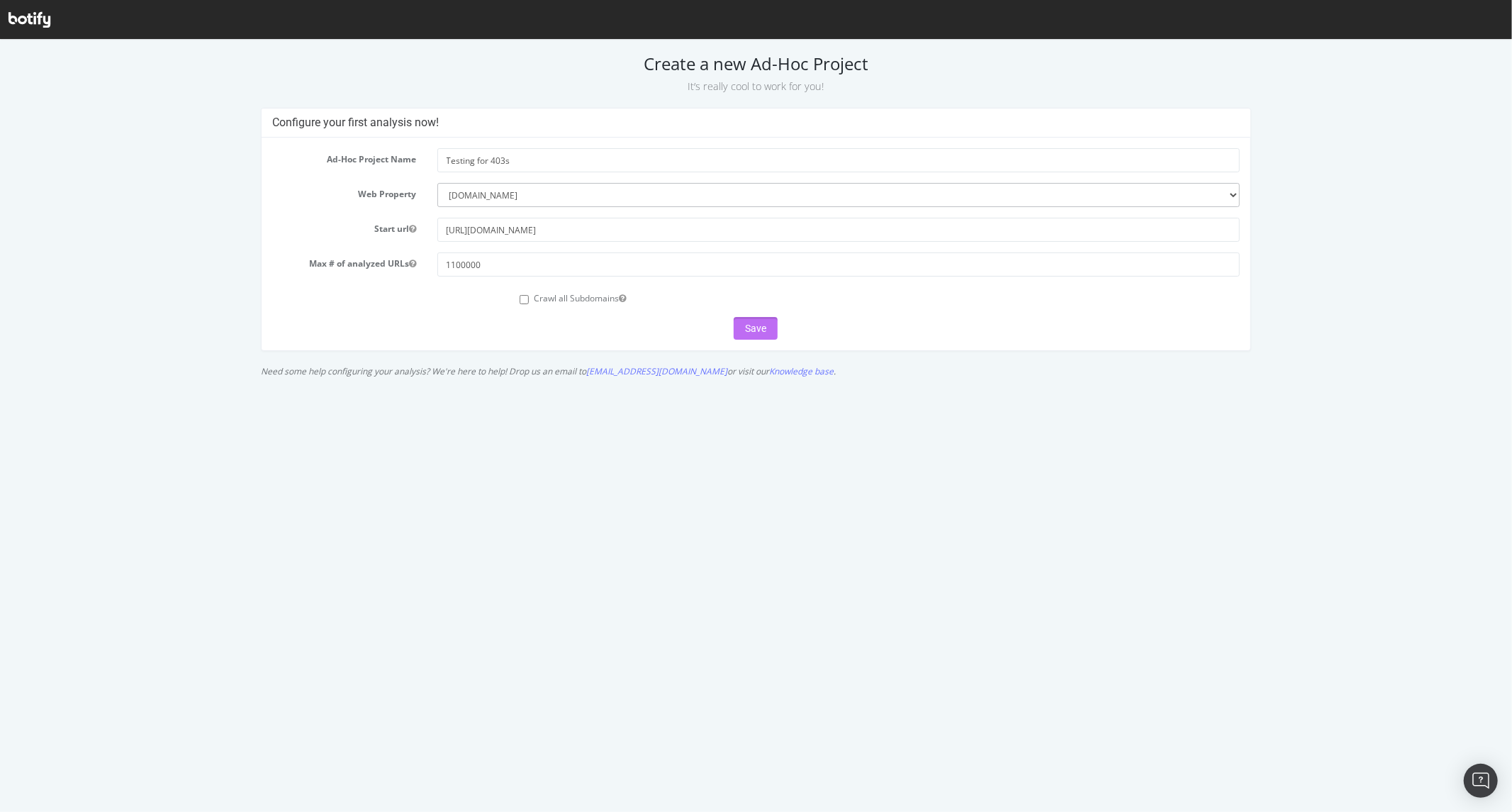
drag, startPoint x: 750, startPoint y: 327, endPoint x: 889, endPoint y: 327, distance: 139.0
click at [889, 327] on div "Save" at bounding box center [756, 328] width 968 height 23
drag, startPoint x: 745, startPoint y: 327, endPoint x: 673, endPoint y: 327, distance: 72.0
click at [673, 327] on div "Save" at bounding box center [756, 328] width 968 height 23
click at [761, 333] on button "Save" at bounding box center [756, 328] width 44 height 23
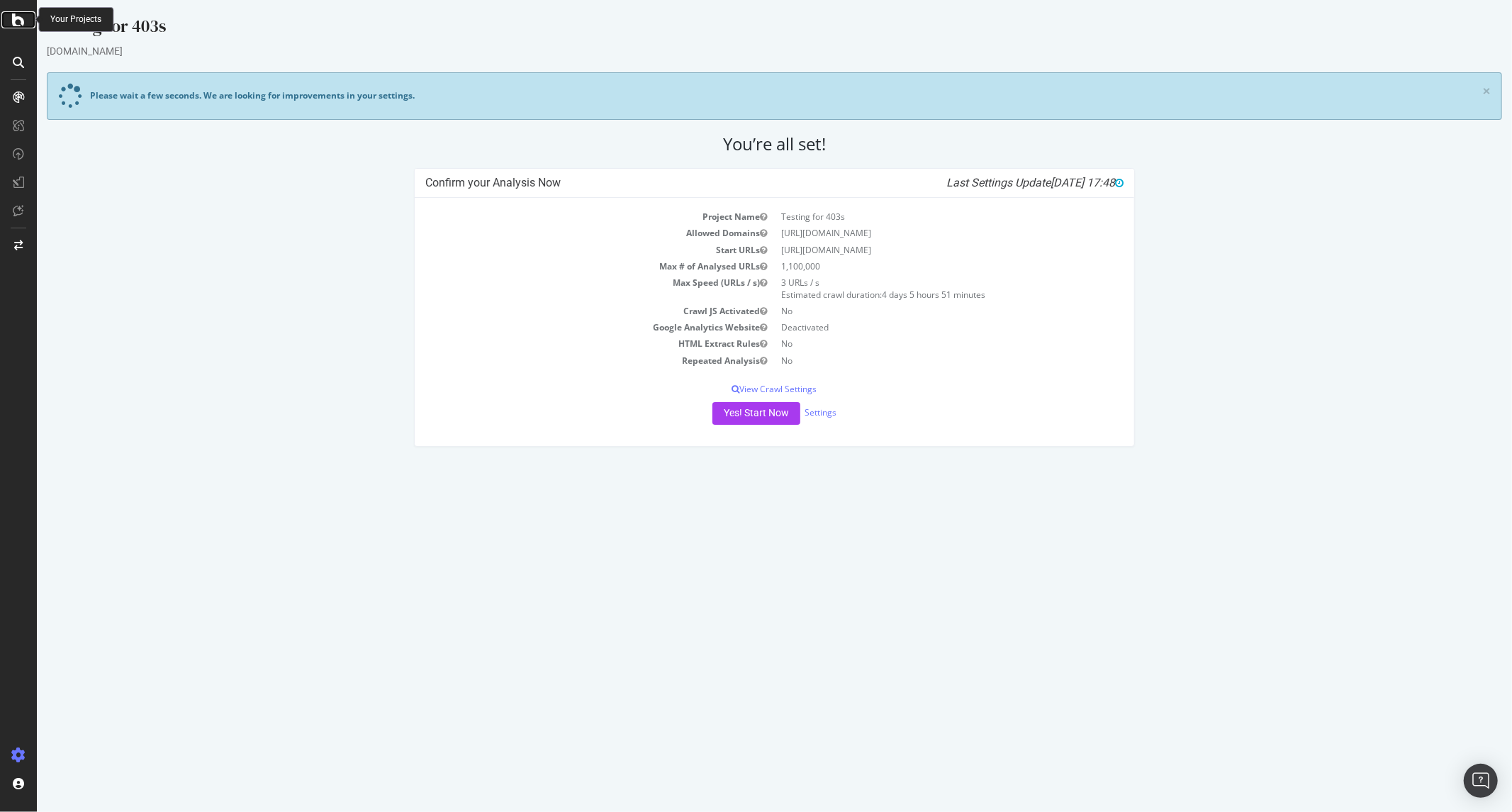
click at [12, 20] on icon at bounding box center [18, 19] width 13 height 17
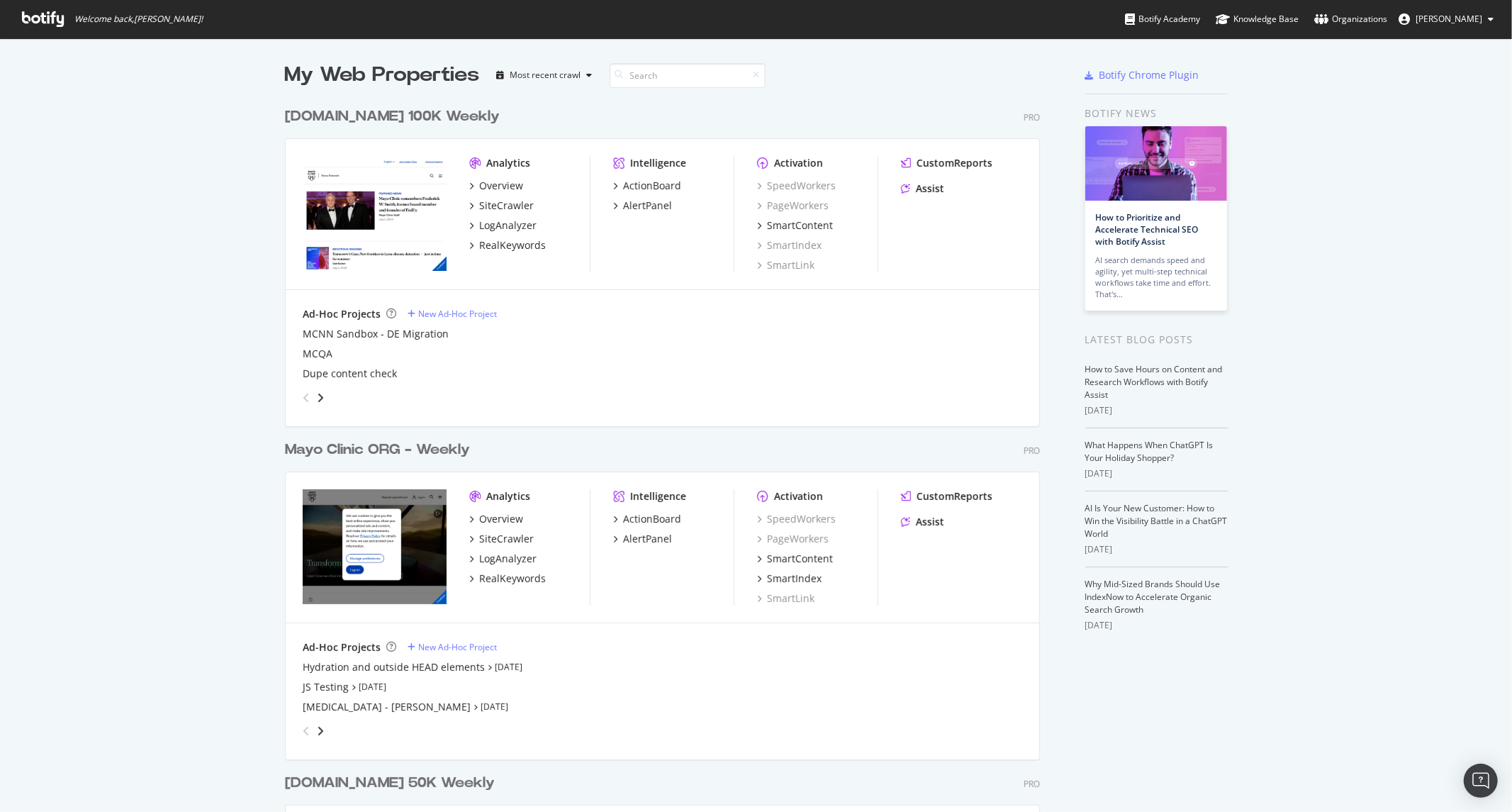
scroll to position [800, 1489]
click at [344, 647] on div "Ad-Hoc Projects" at bounding box center [342, 647] width 78 height 14
click at [317, 726] on icon "angle-right" at bounding box center [320, 730] width 7 height 11
click at [362, 669] on div "Testing for 403s" at bounding box center [341, 667] width 76 height 14
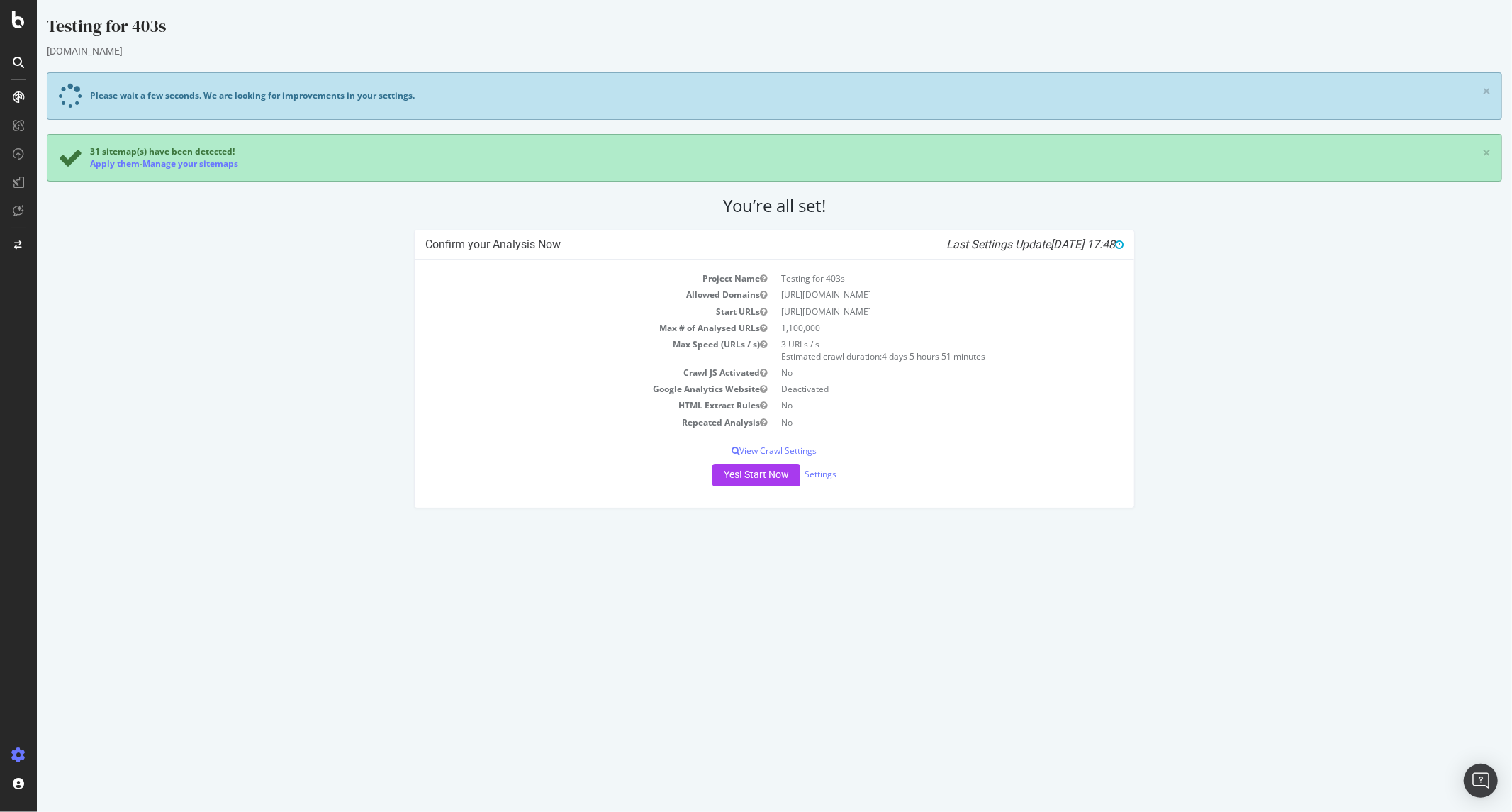
click at [280, 265] on div "Confirm your Analysis Now Last Settings Update 2025-09-05 17:48 Project Name Te…" at bounding box center [774, 376] width 1470 height 293
click at [813, 349] on td "3 URLs / s Estimated crawl duration: 4 days 5 hours 51 minutes" at bounding box center [948, 350] width 349 height 28
click at [820, 472] on link "Settings" at bounding box center [820, 474] width 32 height 12
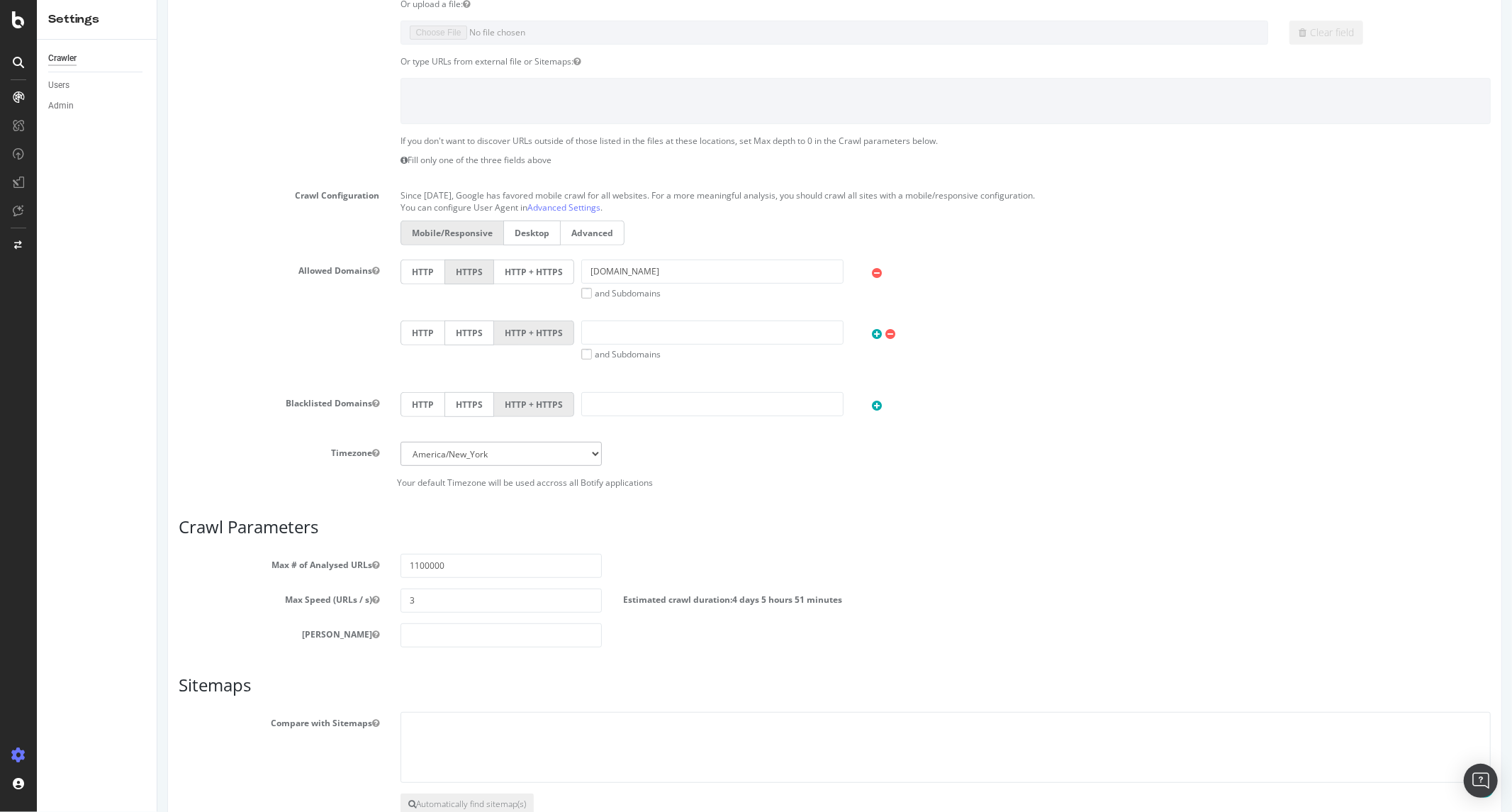
scroll to position [472, 0]
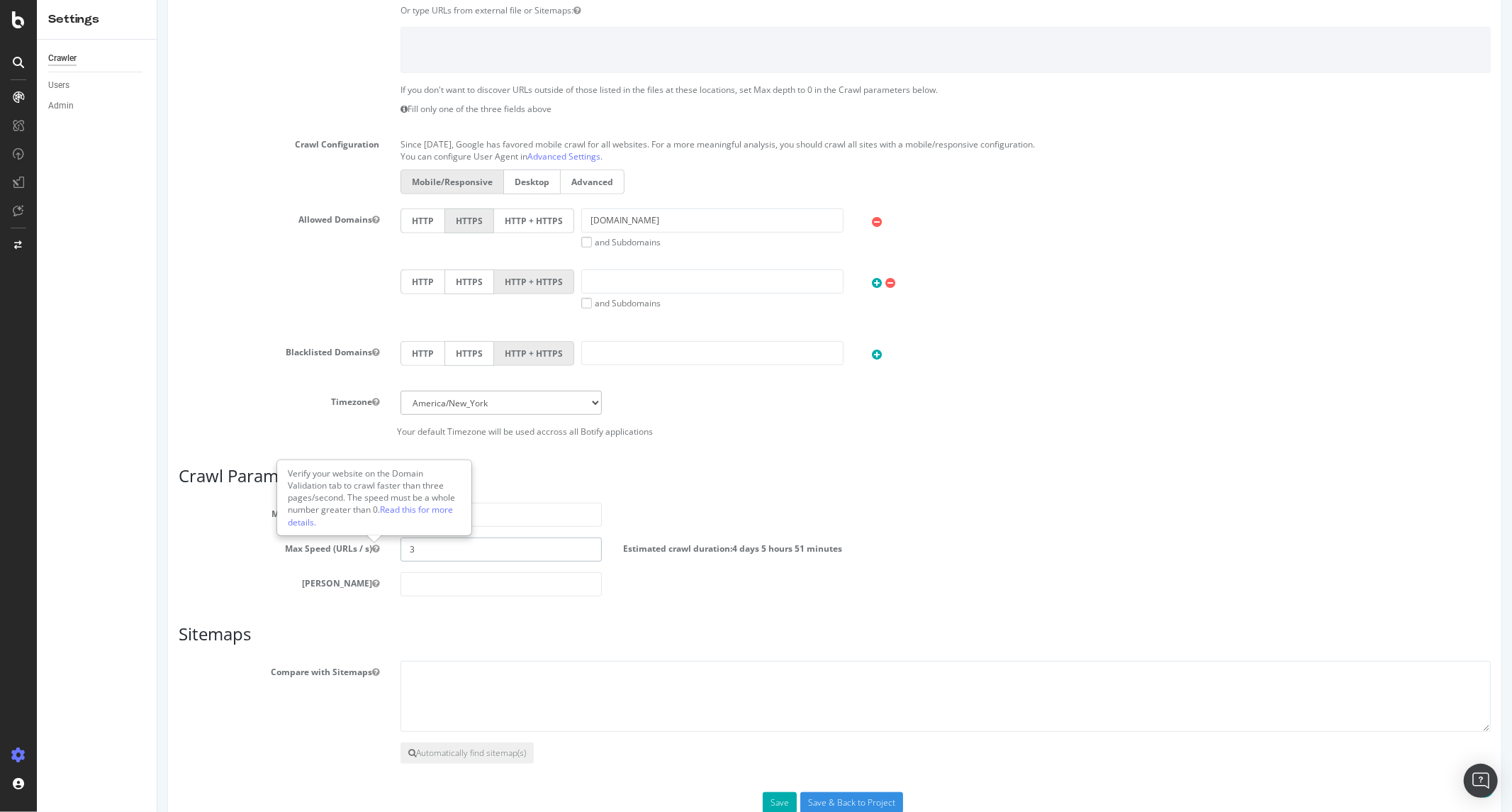
drag, startPoint x: 431, startPoint y: 556, endPoint x: 374, endPoint y: 554, distance: 57.0
click at [374, 554] on div "Max Speed (URLs / s) 3 Estimated crawl duration: 4 days 5 hours 51 minutes" at bounding box center [834, 549] width 1333 height 24
click at [651, 492] on article "Crawl Parameters Max # of Analysed URLs 1100000 Max Speed (URLs / s) 7 Estimate…" at bounding box center [834, 531] width 1312 height 130
drag, startPoint x: 443, startPoint y: 548, endPoint x: 364, endPoint y: 542, distance: 79.2
click at [364, 542] on div "Max Speed (URLs / s) 7 Estimated crawl duration: 1 day 19 hours 39 minutes" at bounding box center [834, 549] width 1333 height 24
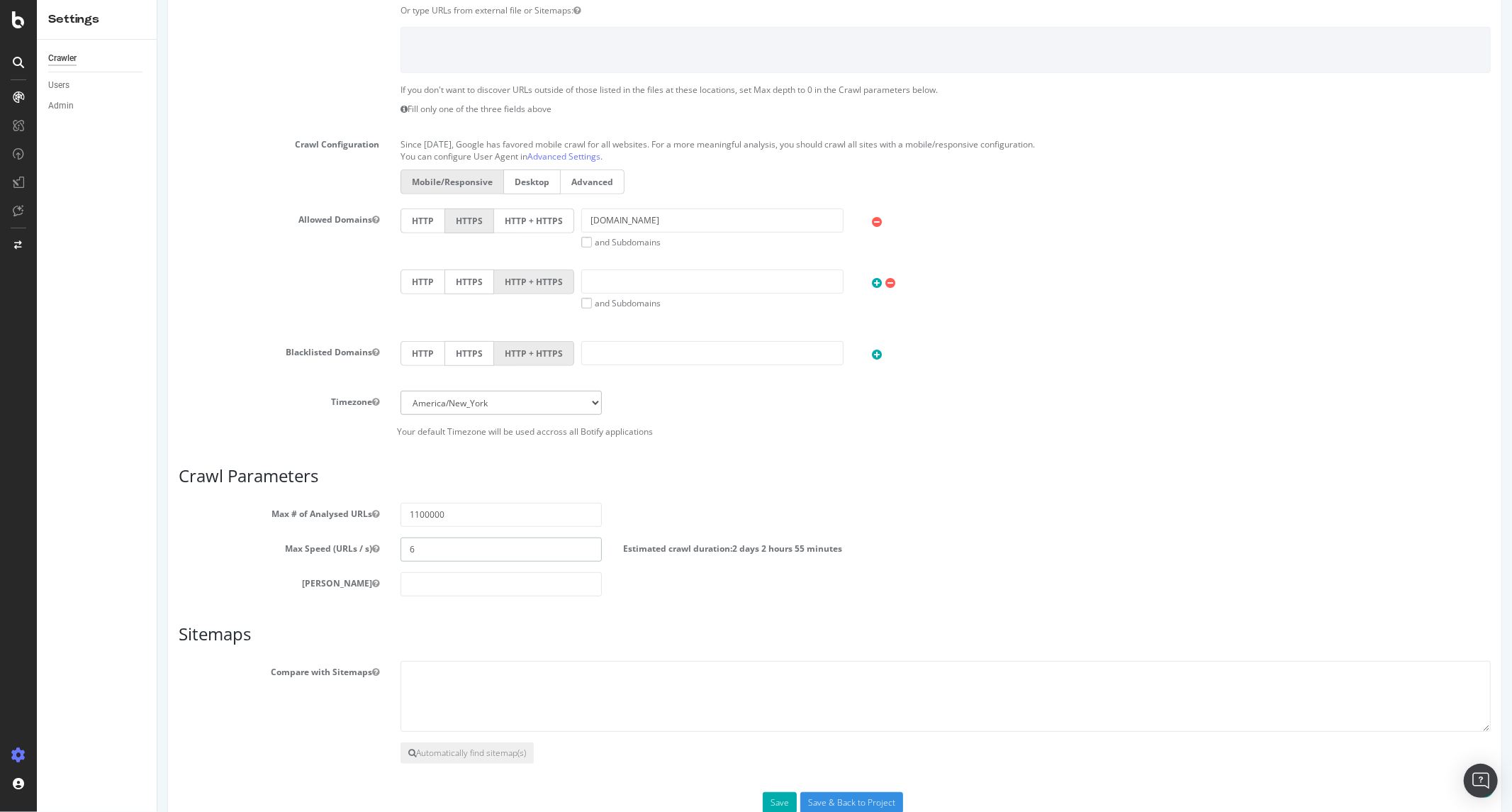
drag, startPoint x: 430, startPoint y: 543, endPoint x: 391, endPoint y: 543, distance: 39.0
click at [391, 543] on div "6" at bounding box center [500, 549] width 222 height 24
type input "7"
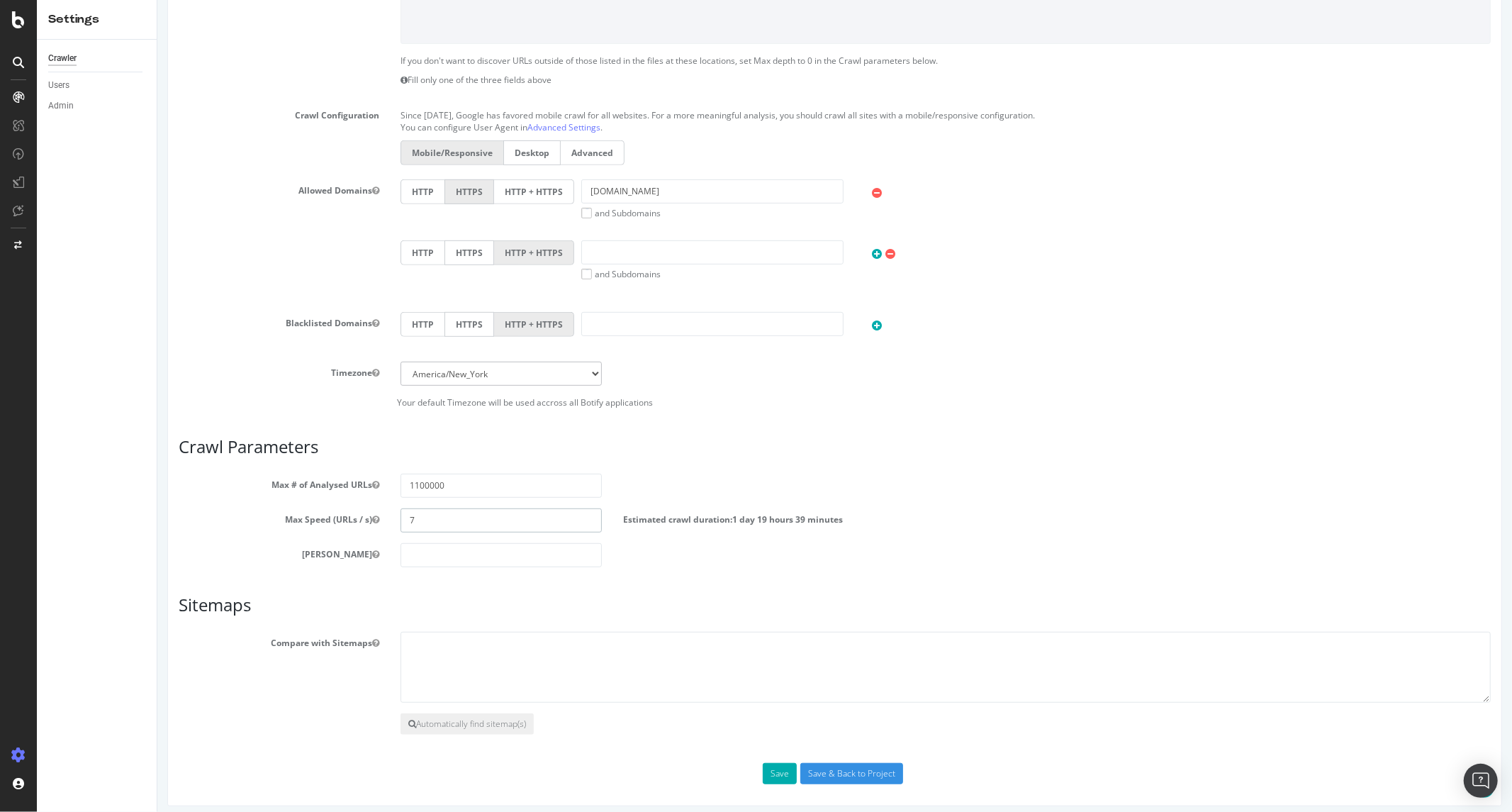
scroll to position [510, 0]
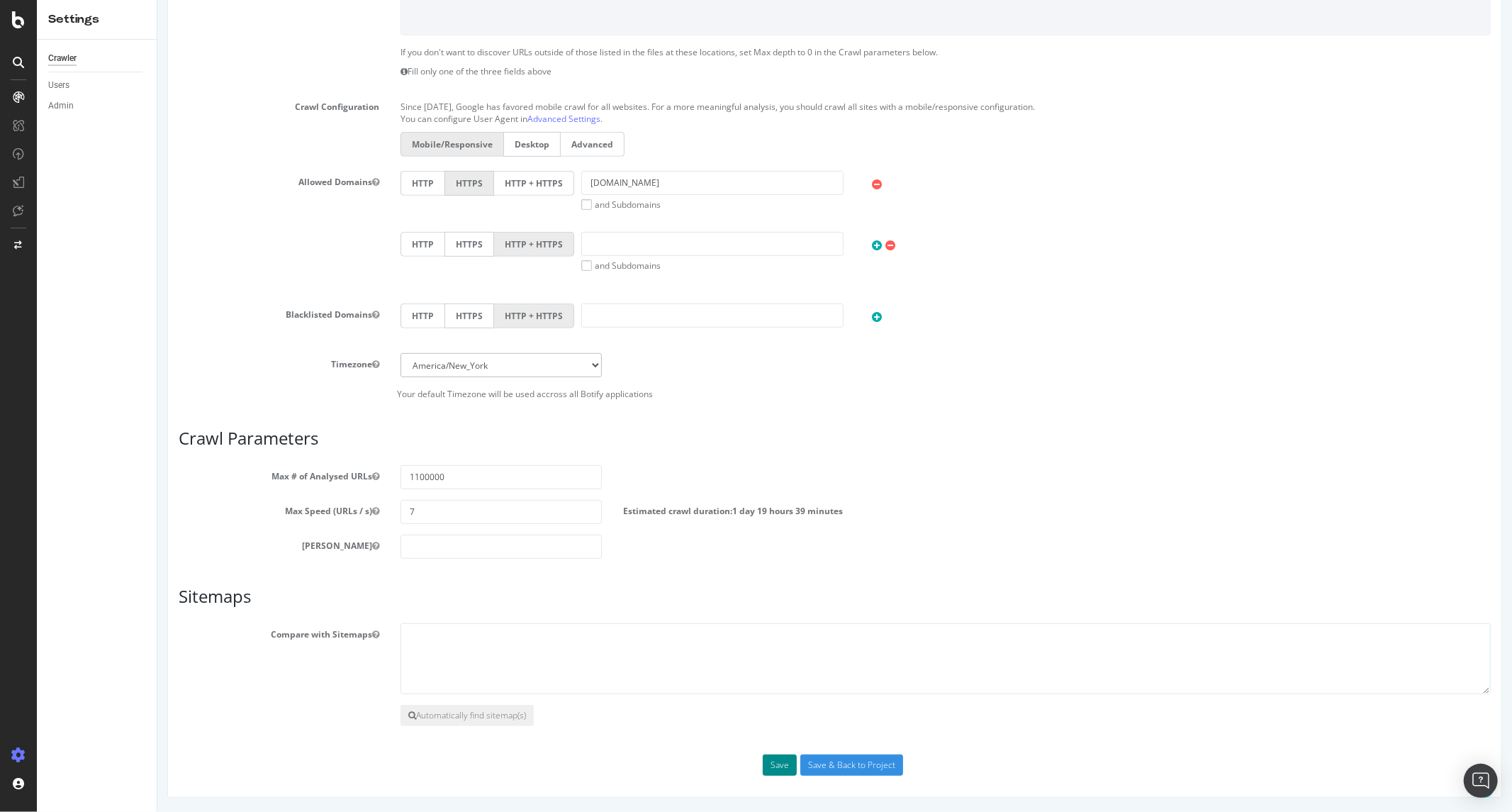
click at [769, 769] on button "Save" at bounding box center [779, 764] width 34 height 21
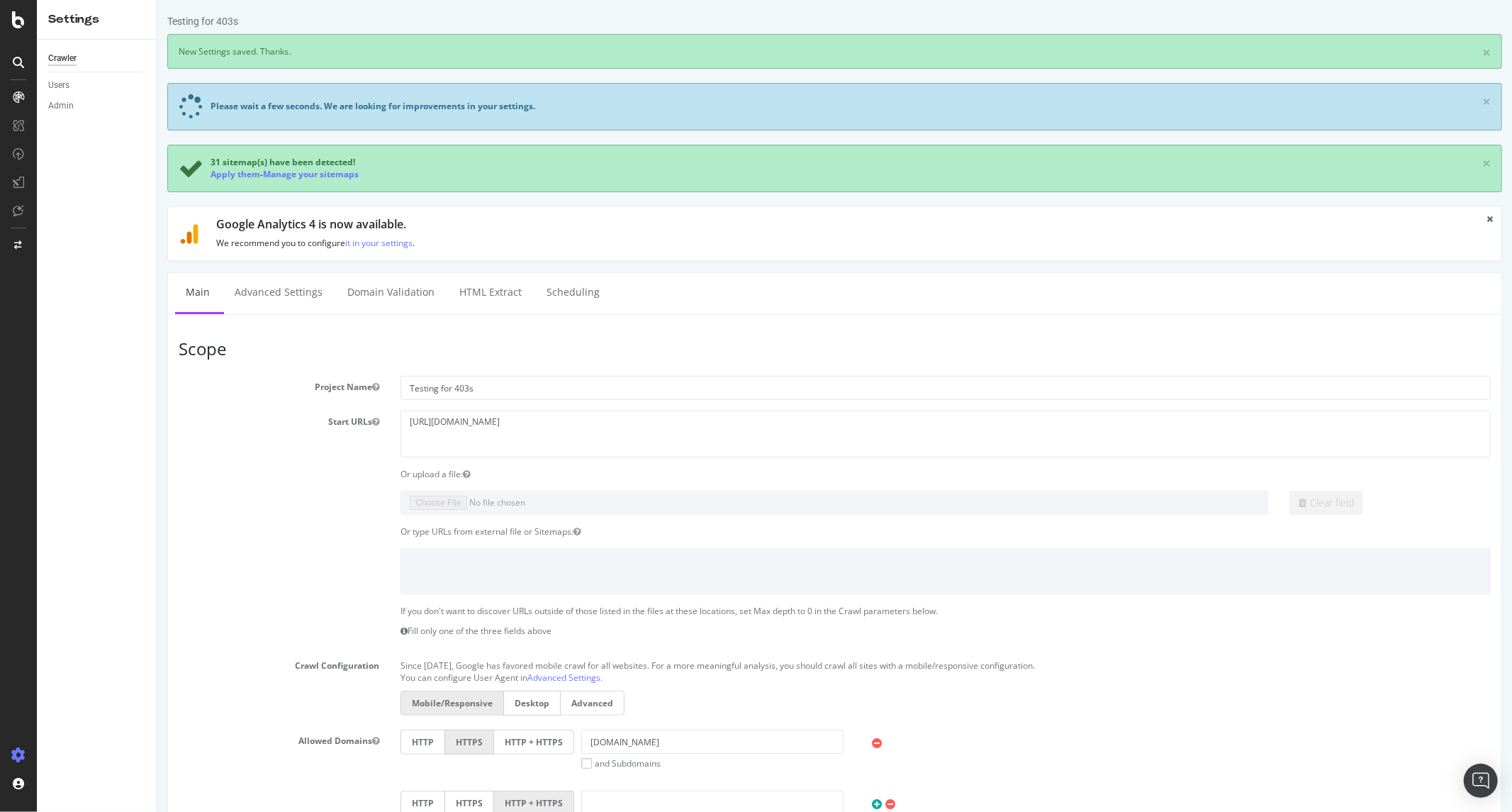
scroll to position [0, 0]
click at [72, 54] on div "Crawler" at bounding box center [62, 58] width 28 height 15
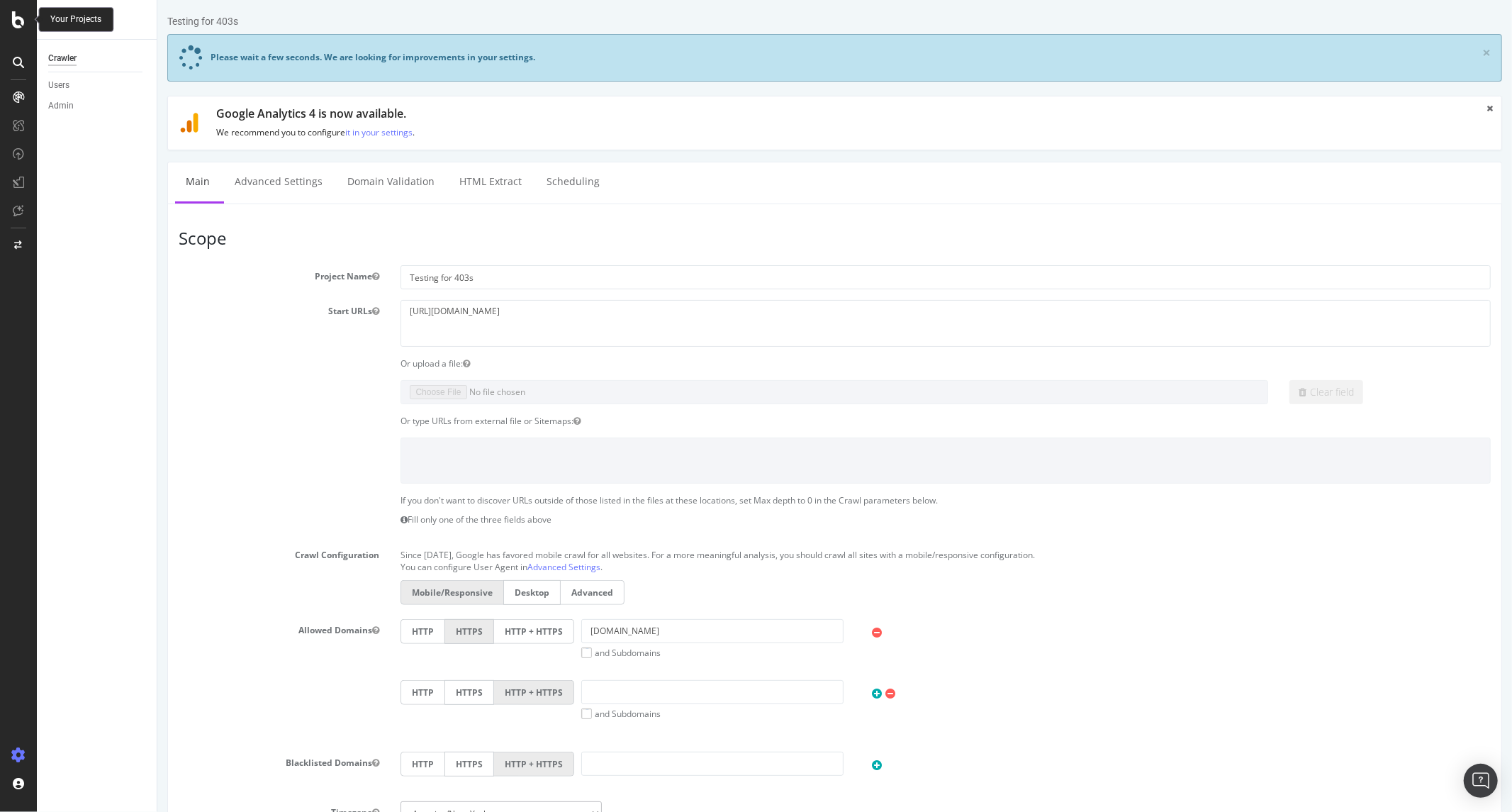
click at [12, 23] on icon at bounding box center [18, 19] width 13 height 17
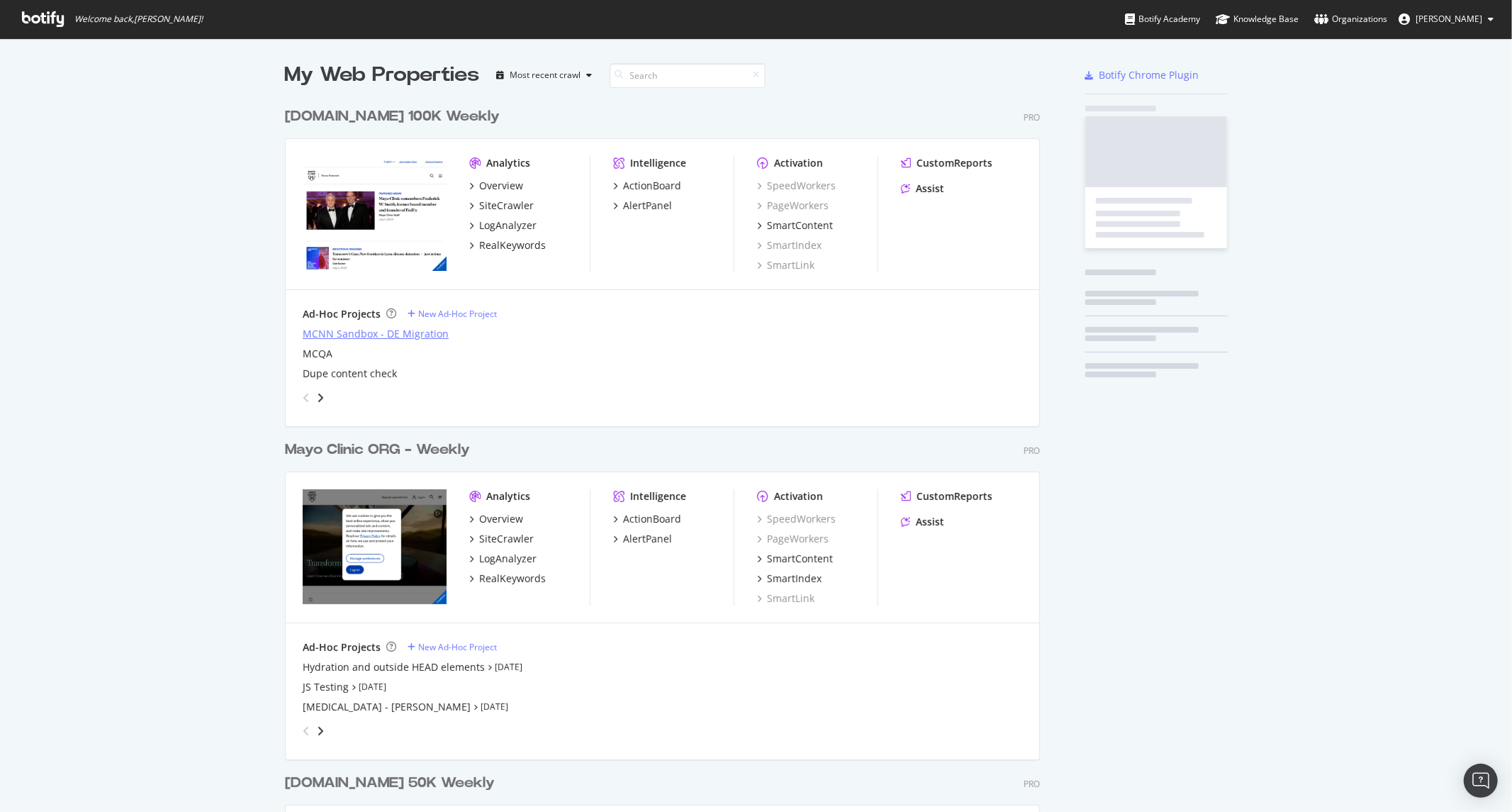
scroll to position [800, 1489]
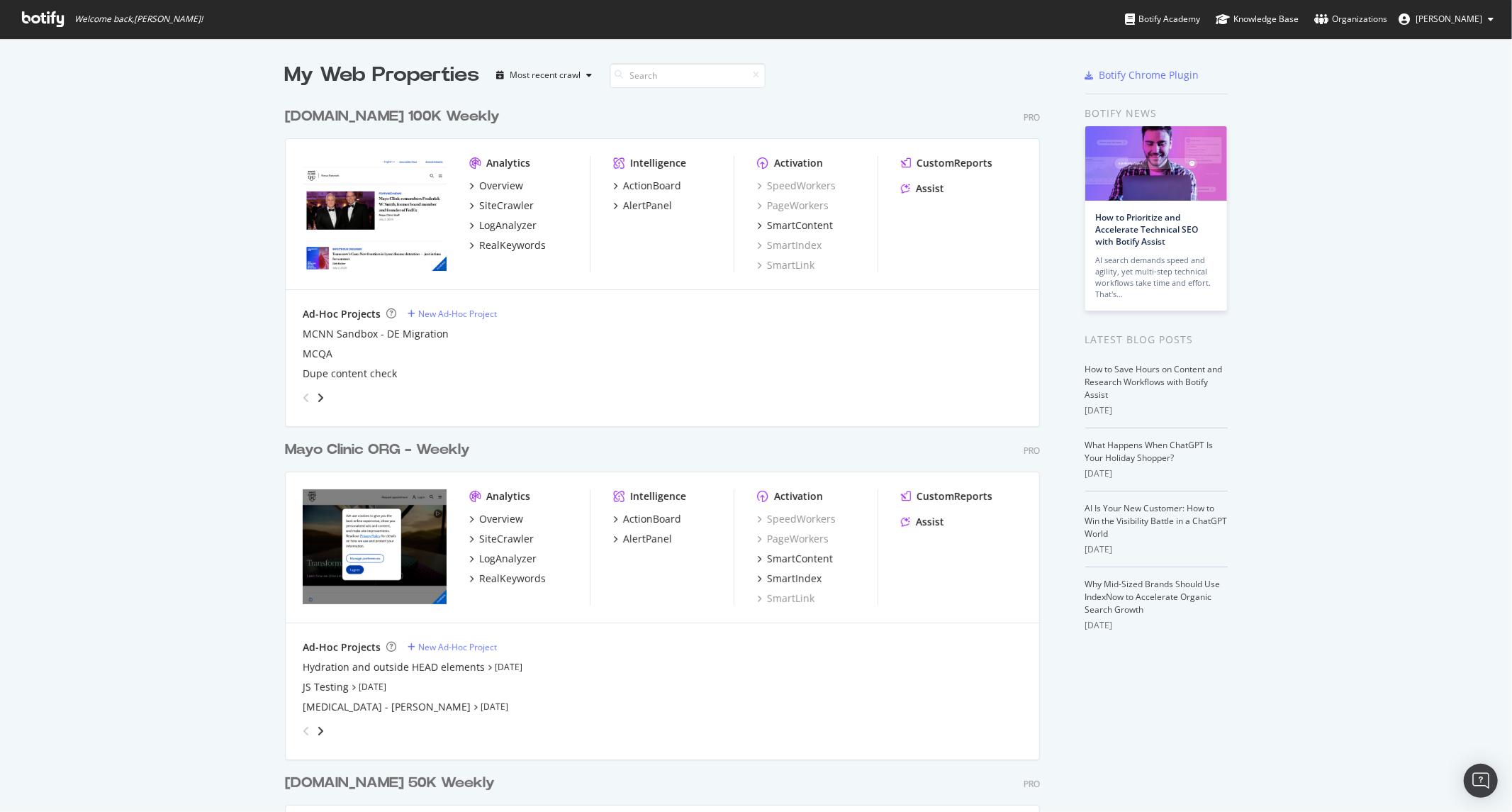
click at [324, 734] on div "grid" at bounding box center [659, 728] width 725 height 28
click at [317, 727] on icon "angle-right" at bounding box center [320, 730] width 7 height 11
click at [358, 672] on div "Testing for 403s" at bounding box center [341, 667] width 76 height 14
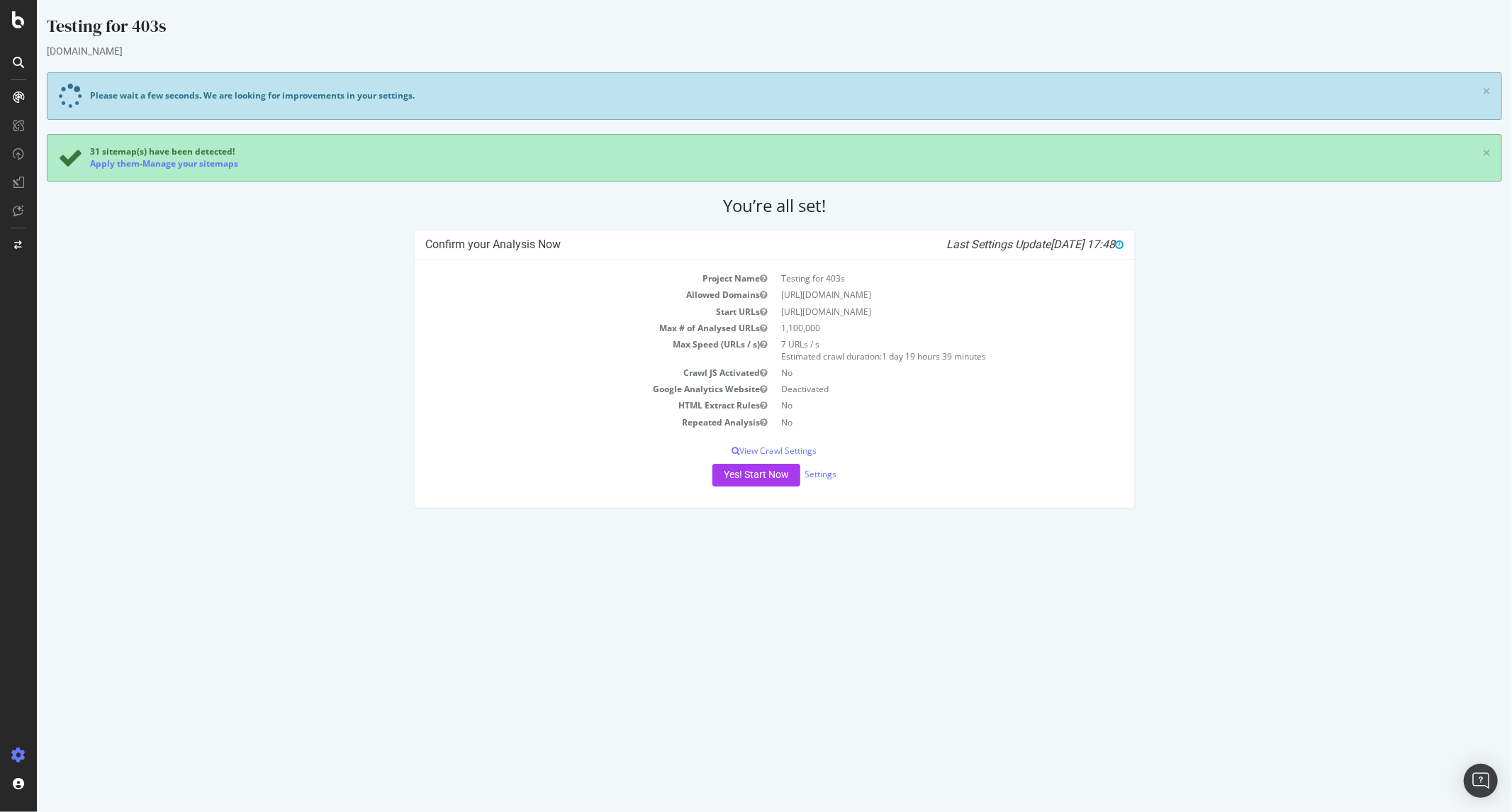
click at [360, 314] on div "Confirm your Analysis Now Last Settings Update 2025-09-05 17:48 Project Name Te…" at bounding box center [774, 376] width 1470 height 293
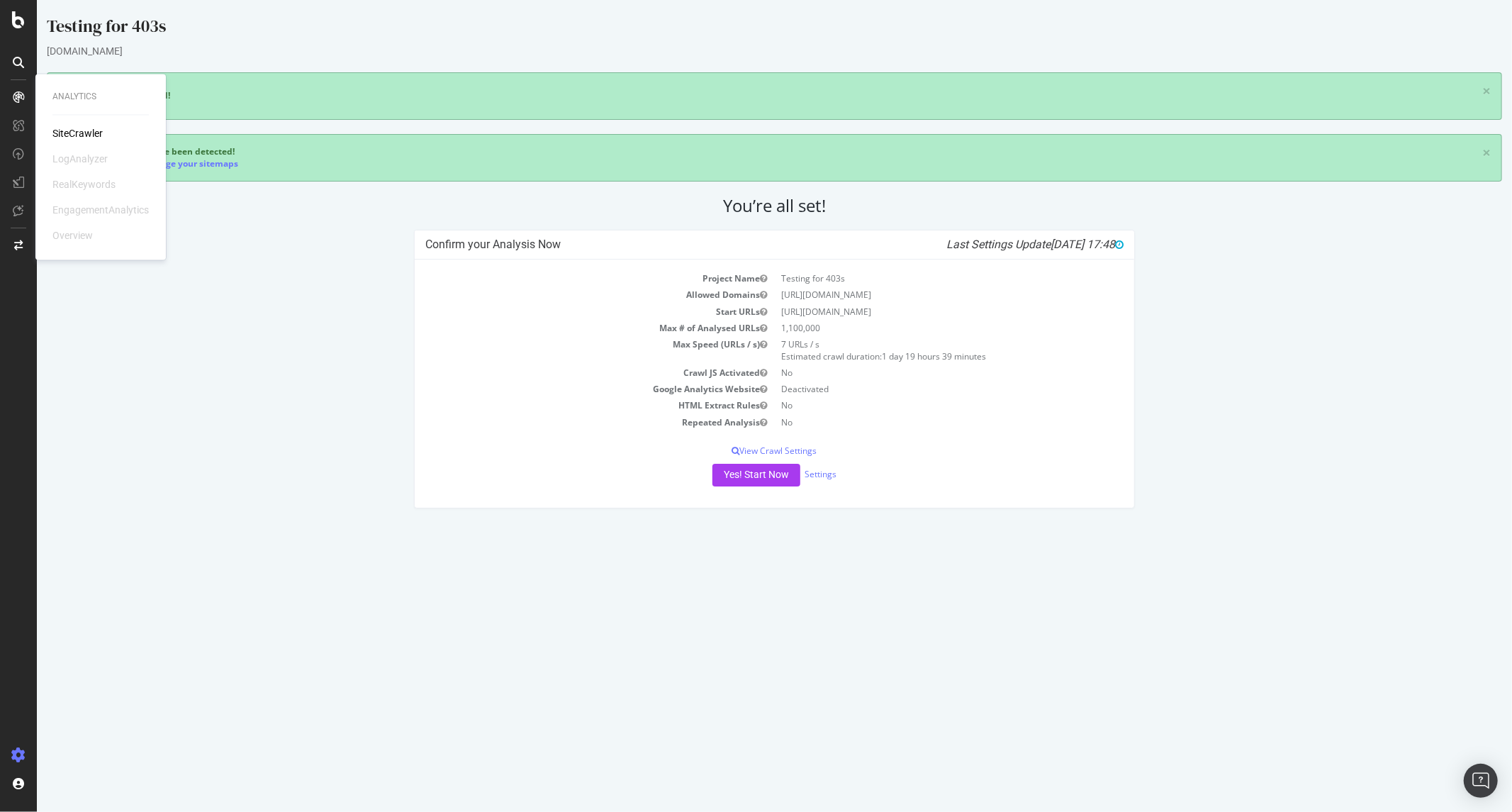
drag, startPoint x: 211, startPoint y: 251, endPoint x: 198, endPoint y: 219, distance: 34.5
click at [211, 250] on div "Confirm your Analysis Now Last Settings Update [DATE] 17:48 Project Name Testin…" at bounding box center [774, 376] width 1470 height 293
click at [323, 131] on div "Everything is good! × 31 sitemap(s) have been detected! Apply them - Manage you…" at bounding box center [773, 126] width 1455 height 109
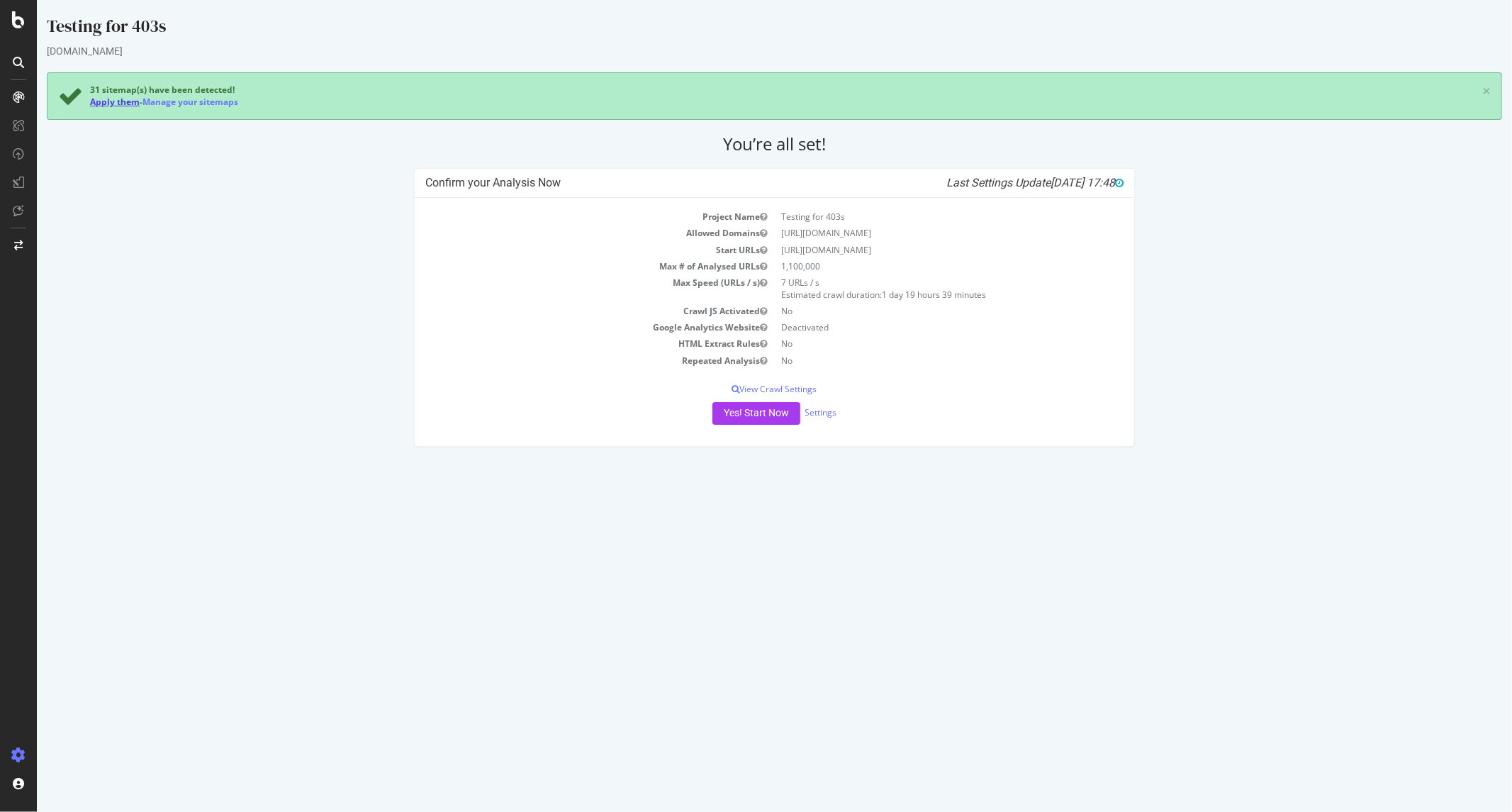
click at [121, 104] on link "Apply them" at bounding box center [114, 102] width 50 height 12
click at [753, 421] on button "Yes! Start Now" at bounding box center [756, 412] width 88 height 23
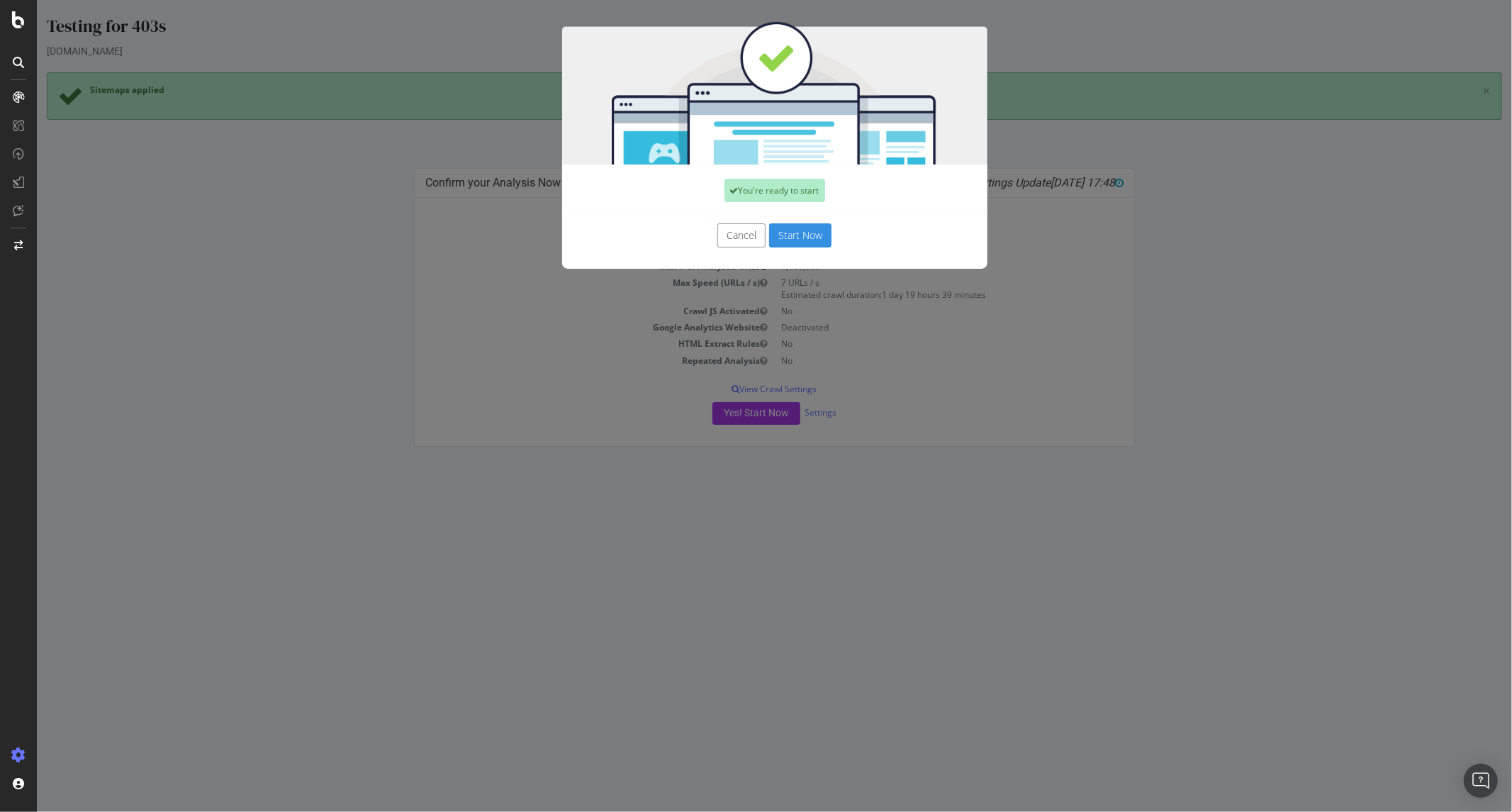
click at [783, 246] on button "Start Now" at bounding box center [800, 236] width 62 height 24
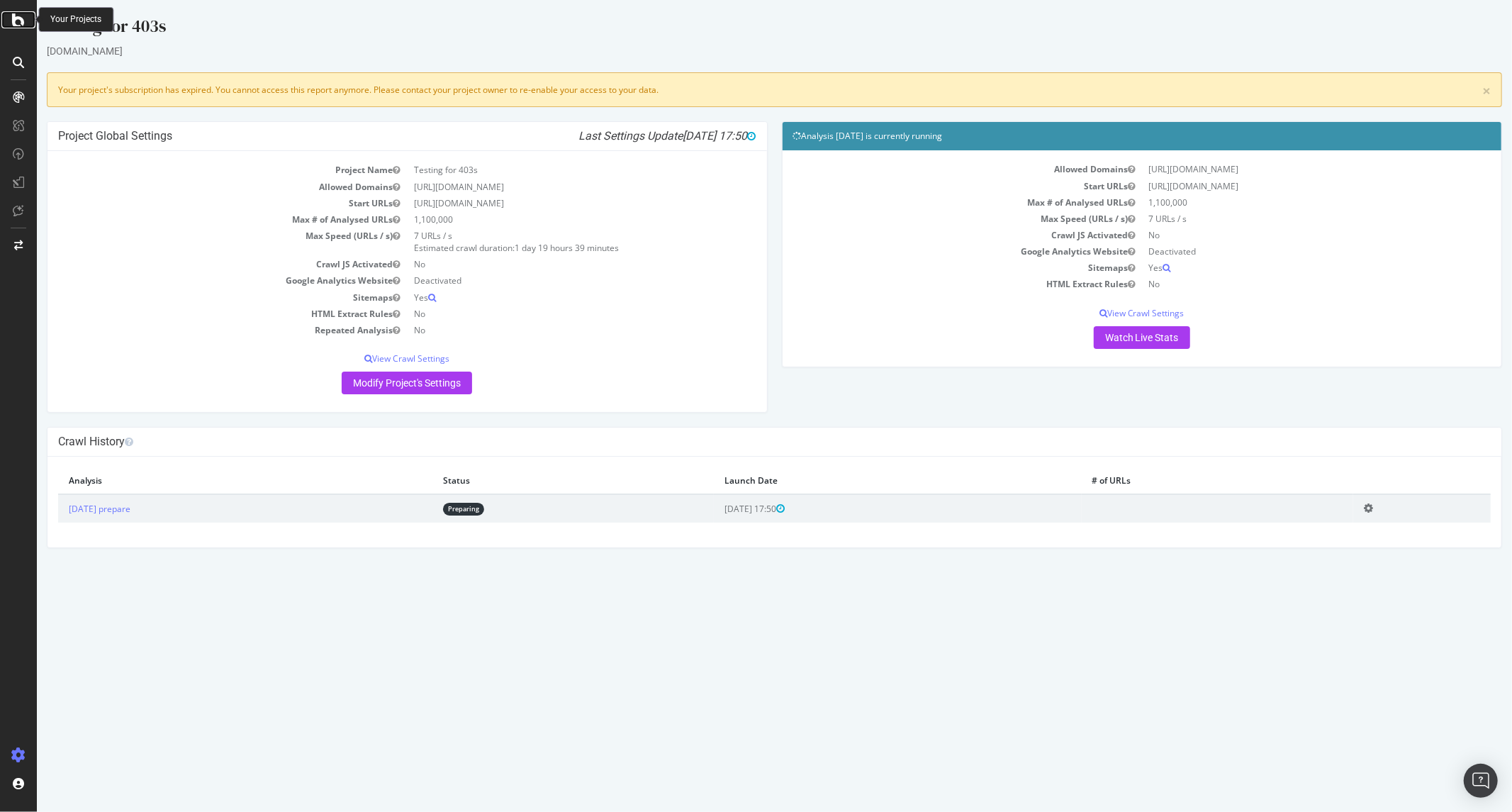
click at [24, 18] on icon at bounding box center [18, 19] width 13 height 17
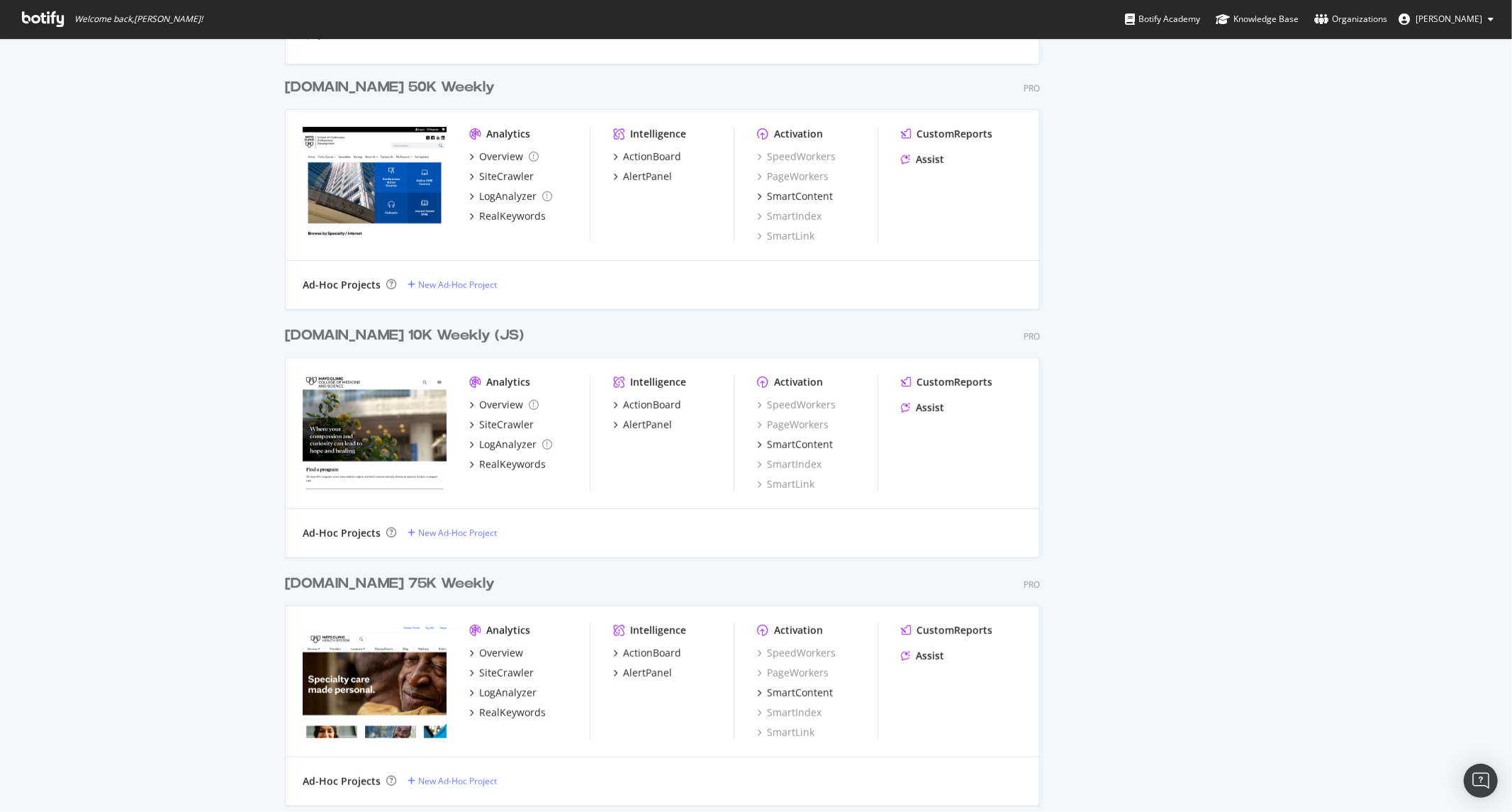
scroll to position [223, 0]
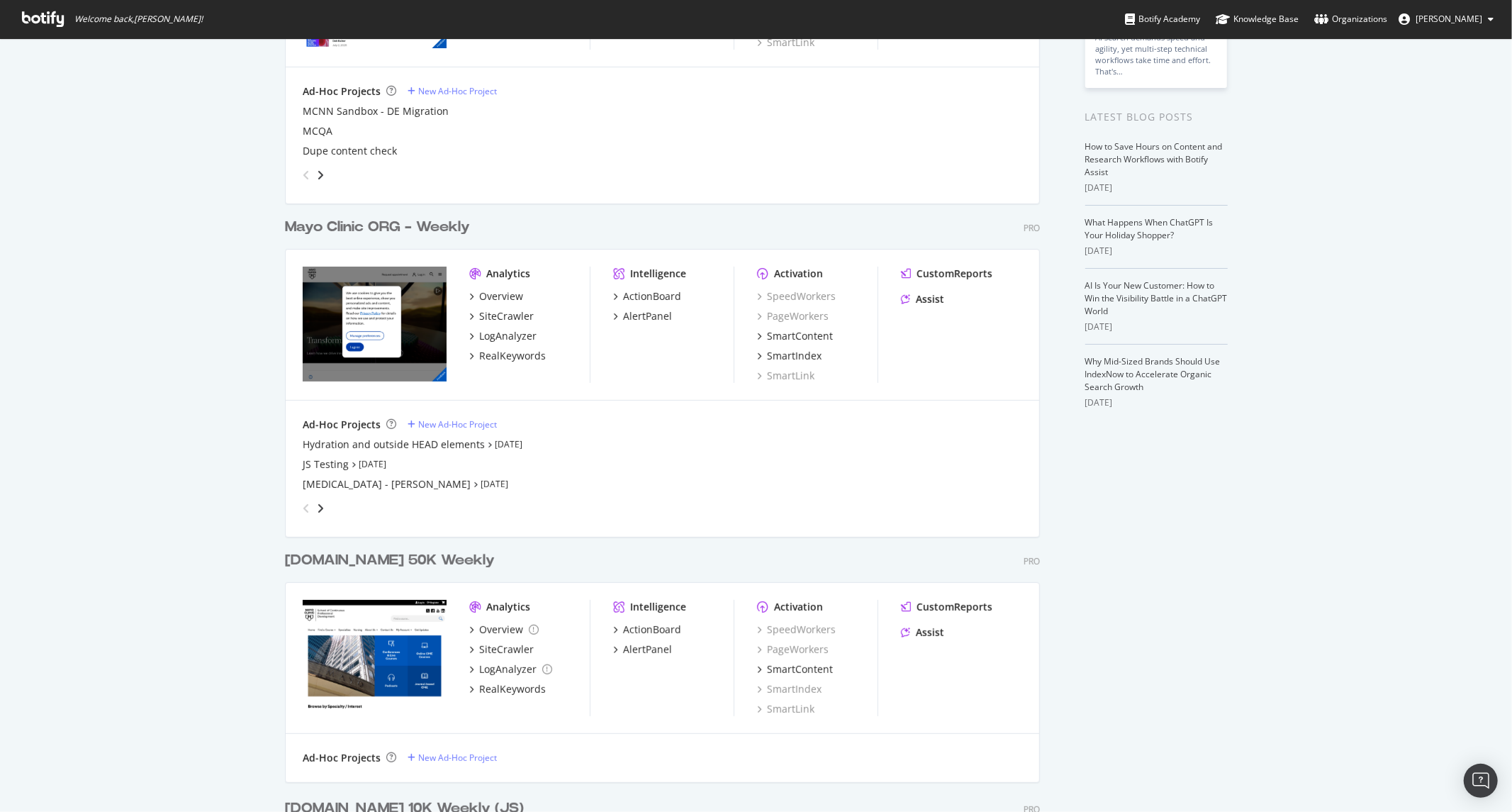
click at [378, 229] on div "Mayo Clinic ORG - Weekly" at bounding box center [377, 227] width 185 height 21
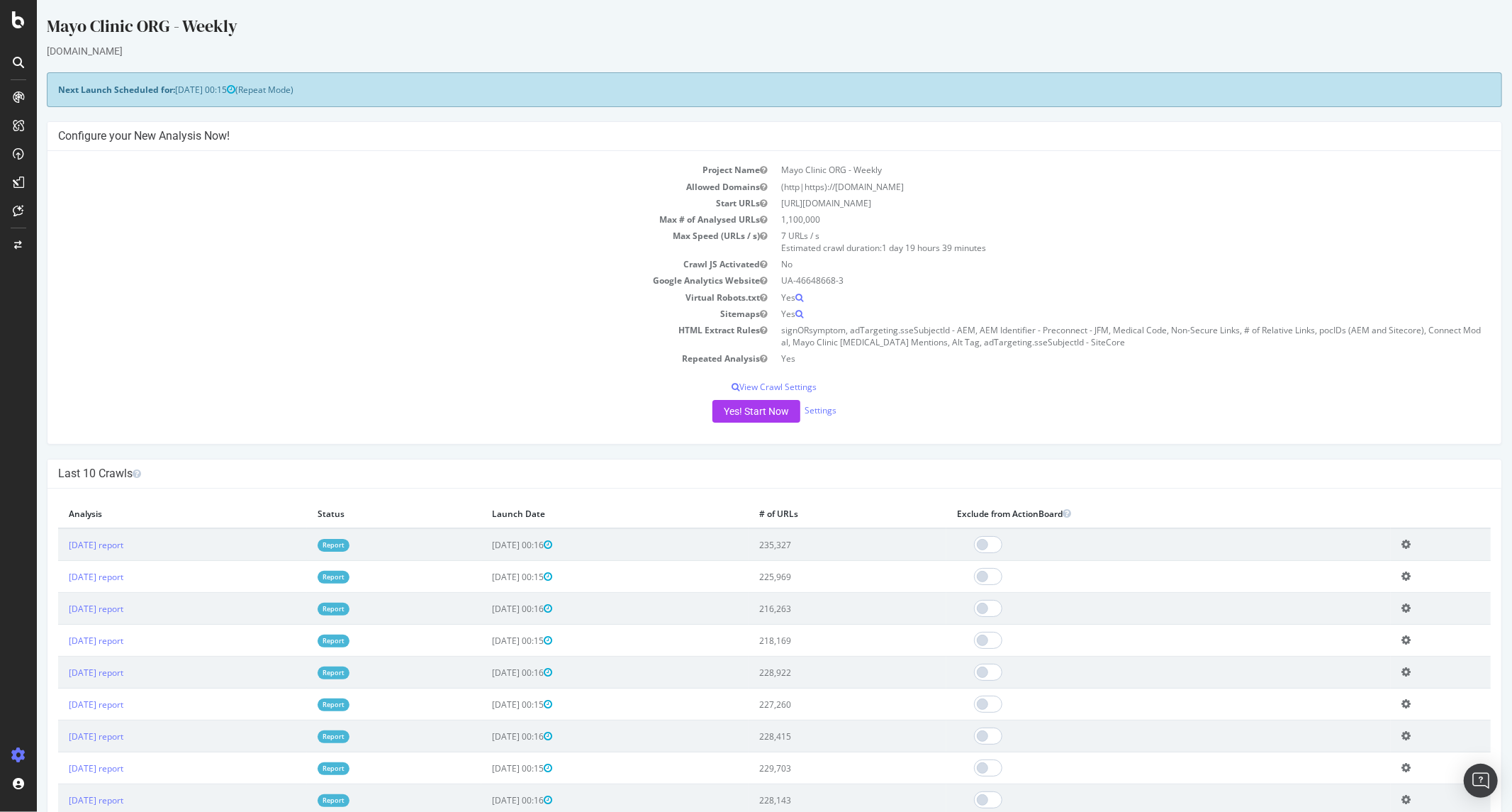
click at [17, 52] on div at bounding box center [18, 62] width 23 height 23
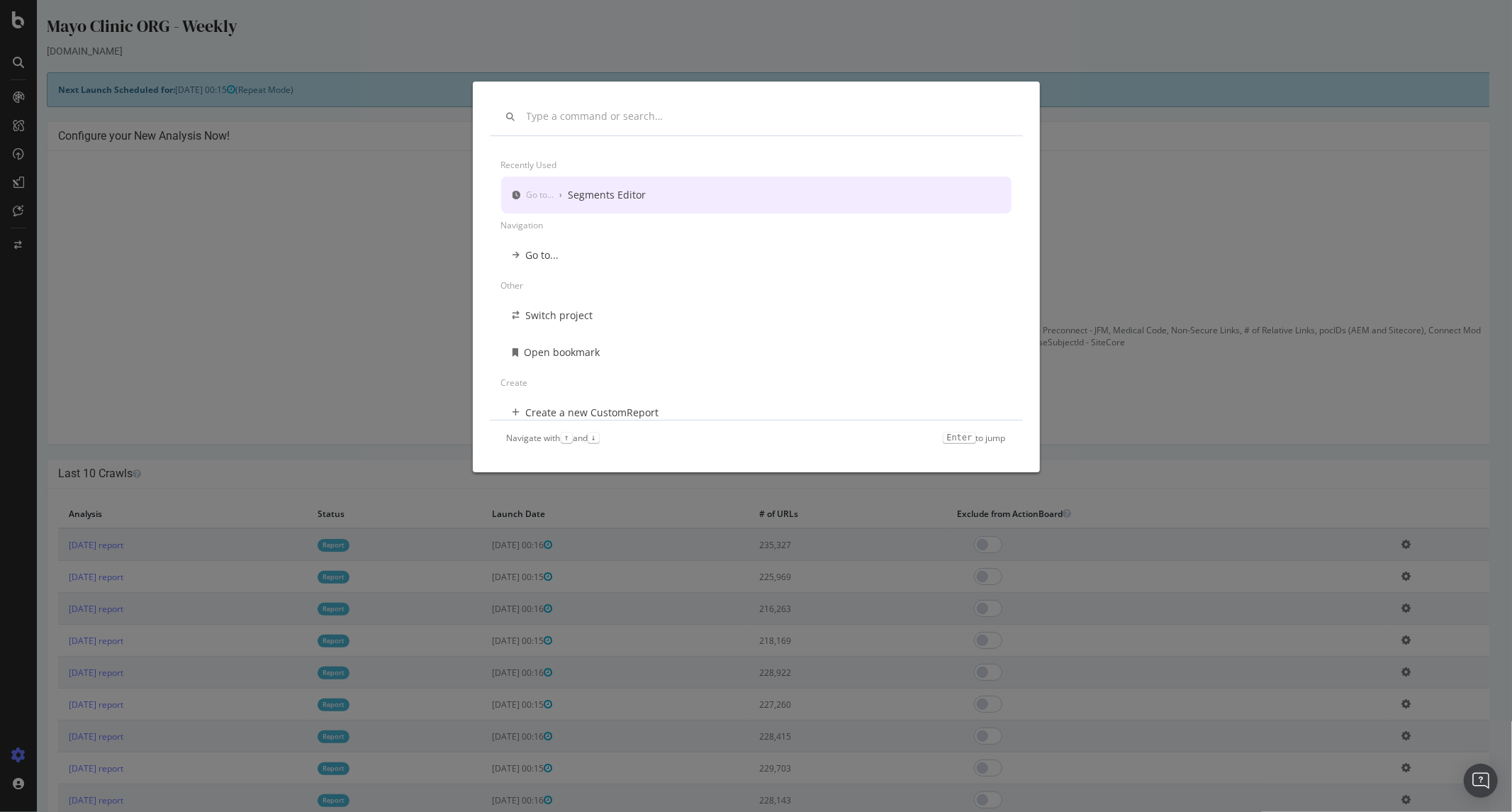
click at [0, 0] on div "Recently used Go to... › Segments Editor Navigation Go to... Other Switch proje…" at bounding box center [0, 0] width 0 height 0
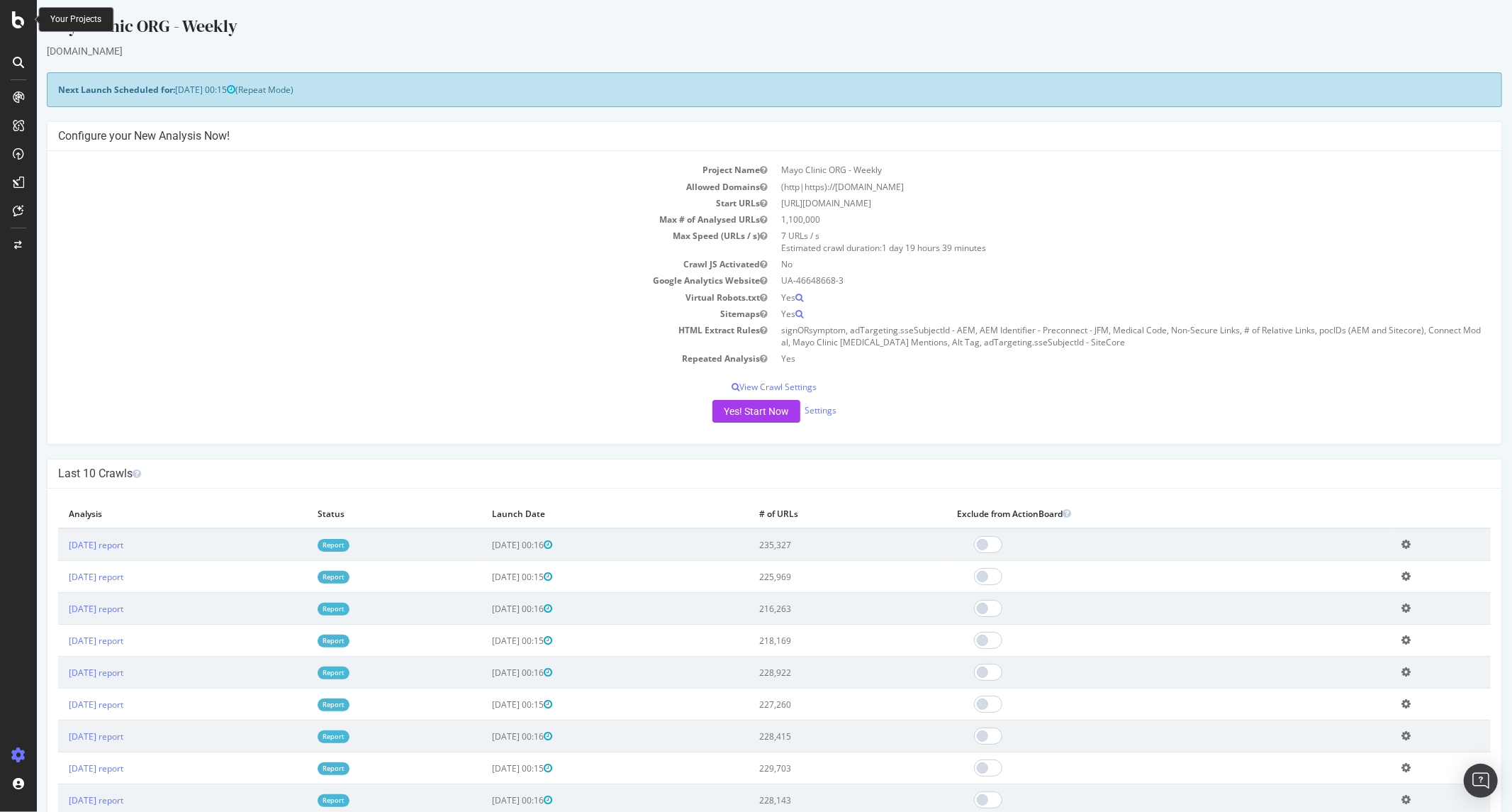
click at [16, 20] on icon at bounding box center [18, 19] width 13 height 17
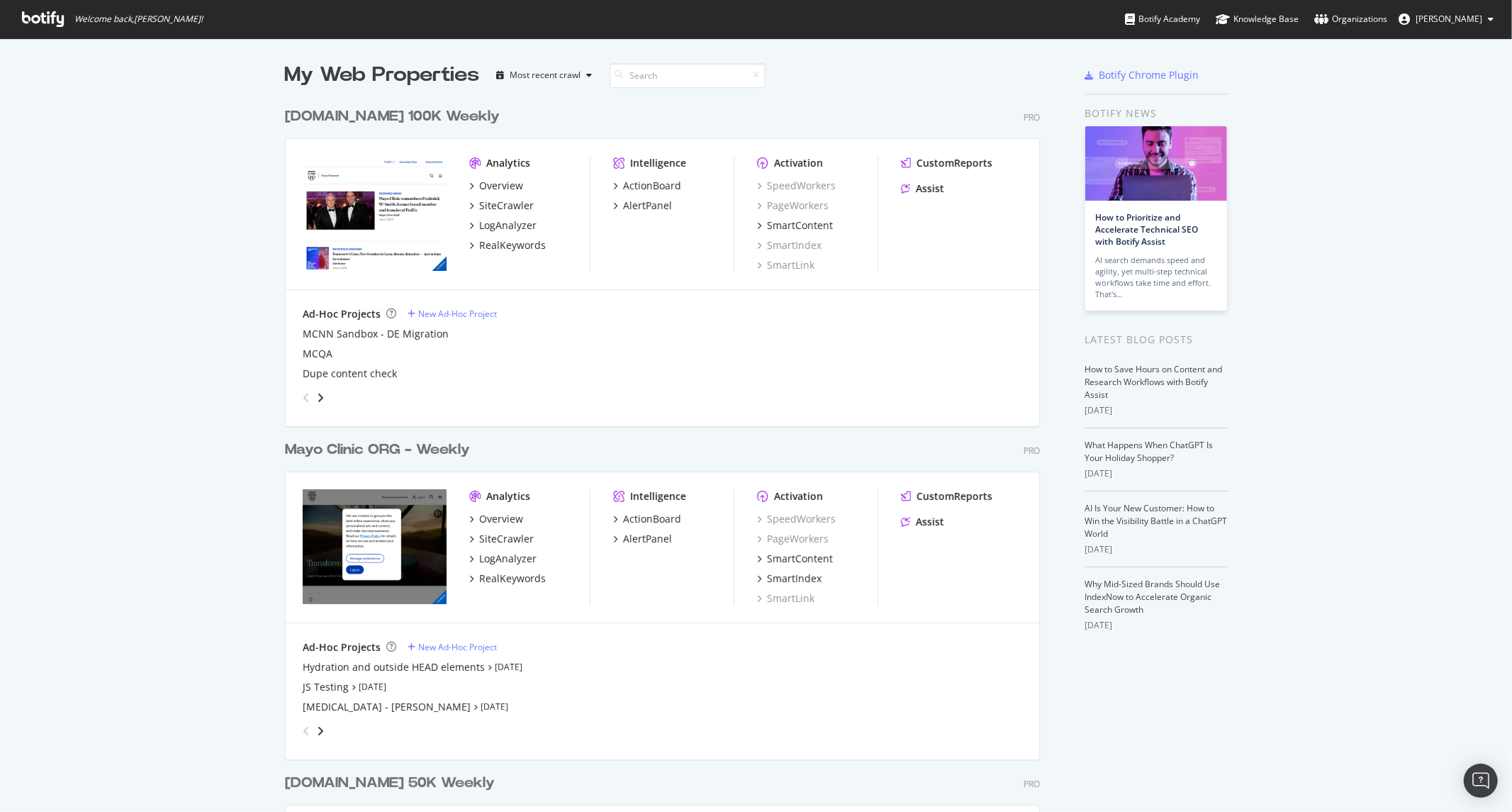
scroll to position [800, 1489]
click at [317, 730] on icon "angle-right" at bounding box center [320, 730] width 7 height 11
click at [361, 663] on div "Testing for 403s" at bounding box center [341, 667] width 76 height 14
